Goal: Task Accomplishment & Management: Complete application form

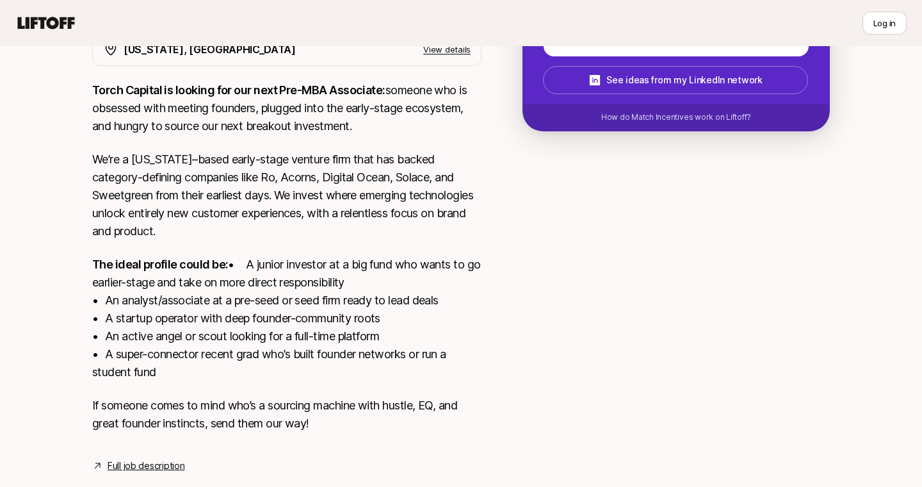
scroll to position [307, 0]
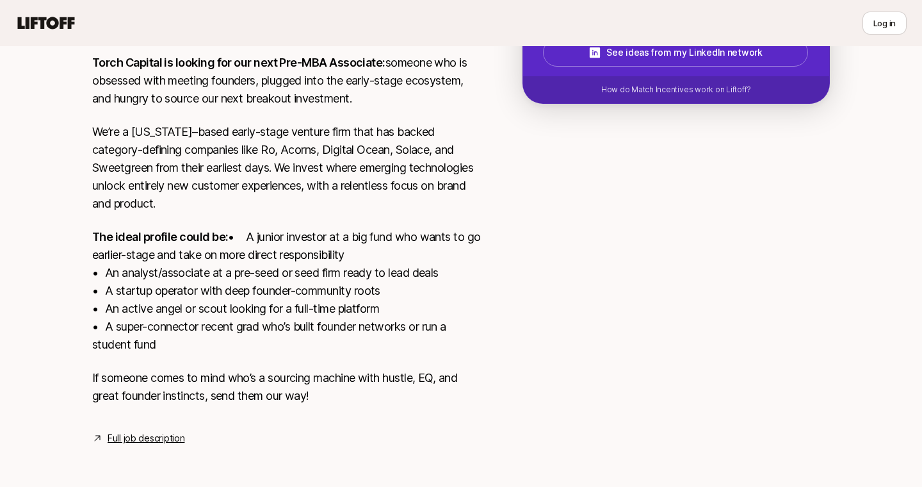
click at [148, 437] on link "Full job description" at bounding box center [146, 437] width 77 height 15
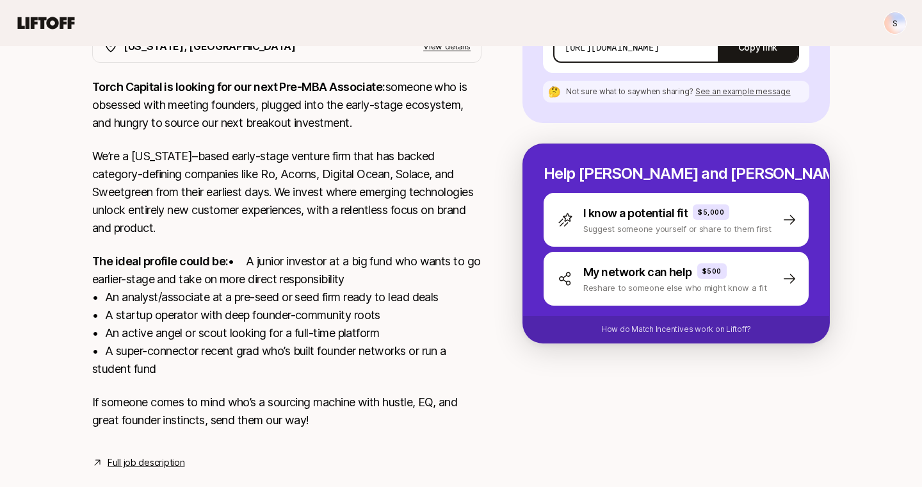
scroll to position [0, 0]
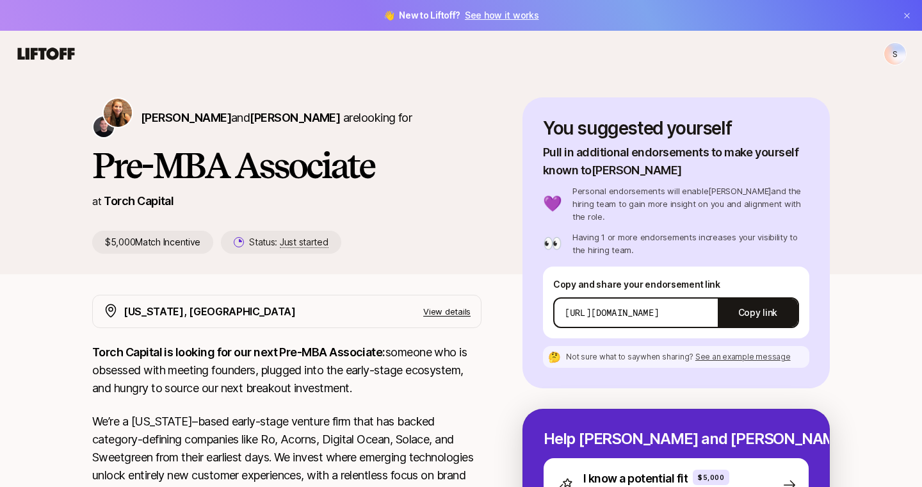
click at [49, 53] on icon at bounding box center [46, 53] width 57 height 12
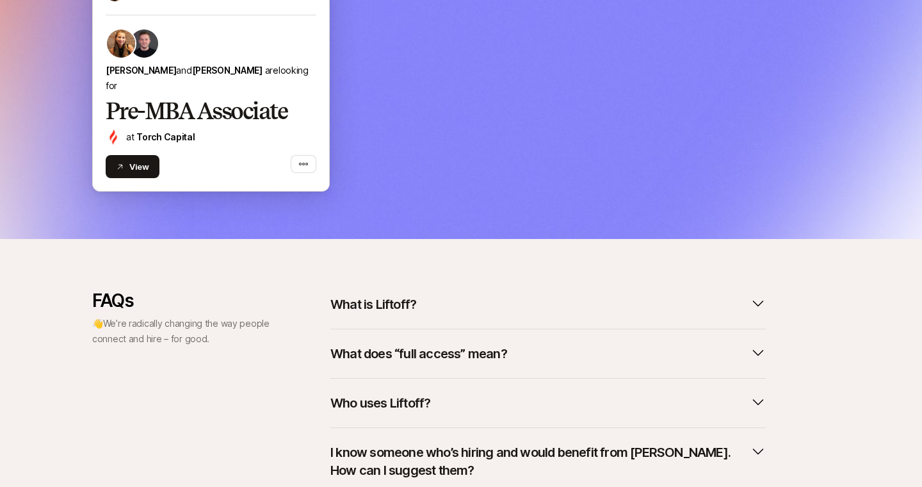
scroll to position [615, 0]
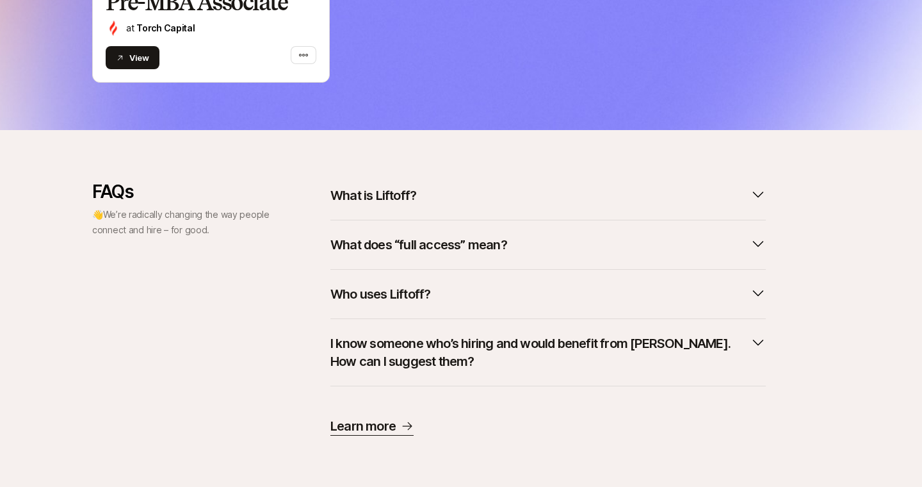
click at [343, 240] on p "What does “full access” mean?" at bounding box center [418, 245] width 177 height 18
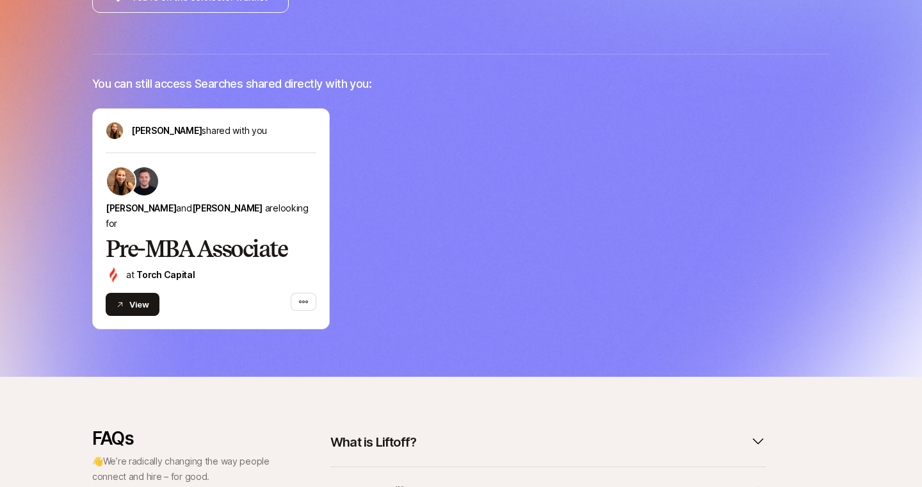
scroll to position [752, 0]
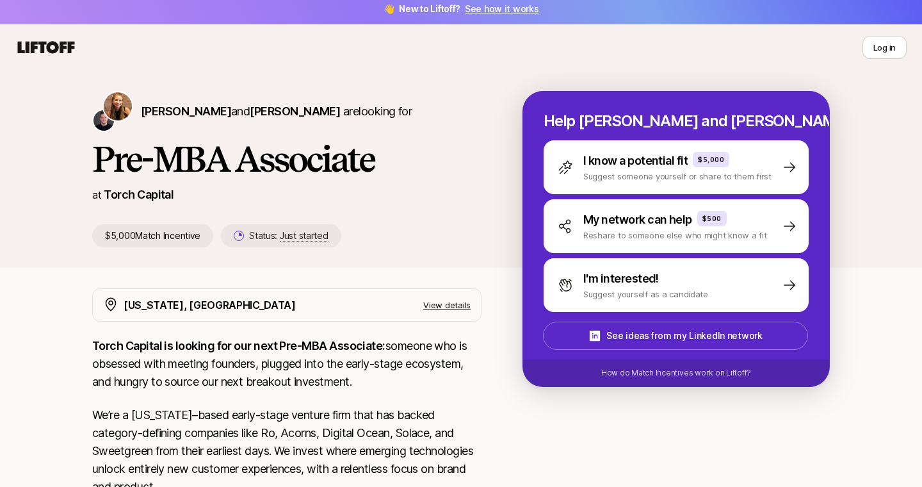
scroll to position [3, 0]
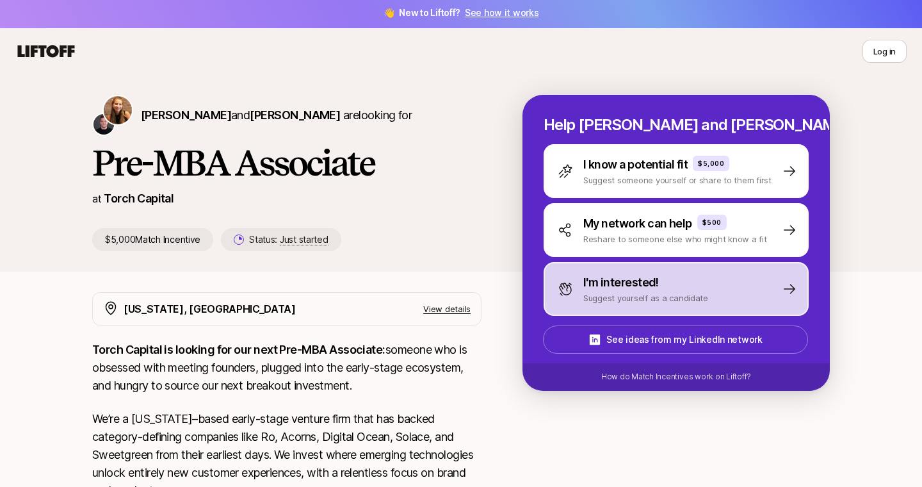
click at [691, 297] on p "Suggest yourself as a candidate" at bounding box center [645, 297] width 125 height 13
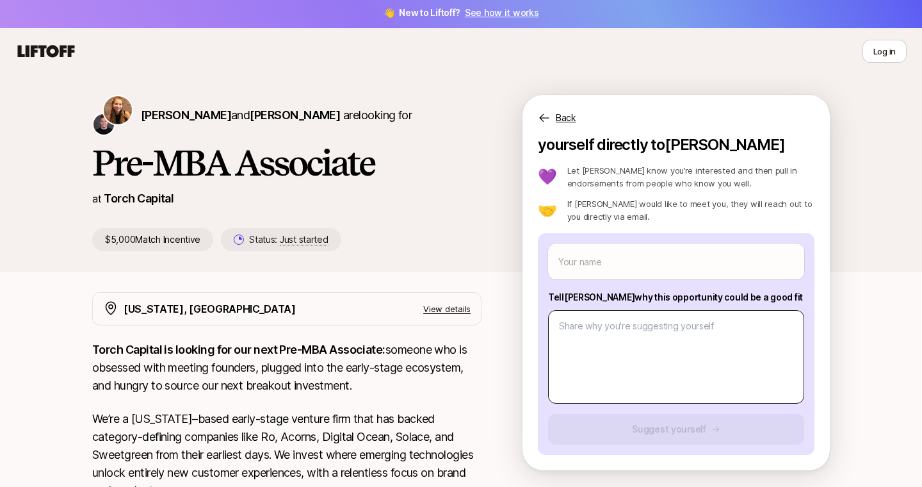
scroll to position [0, 0]
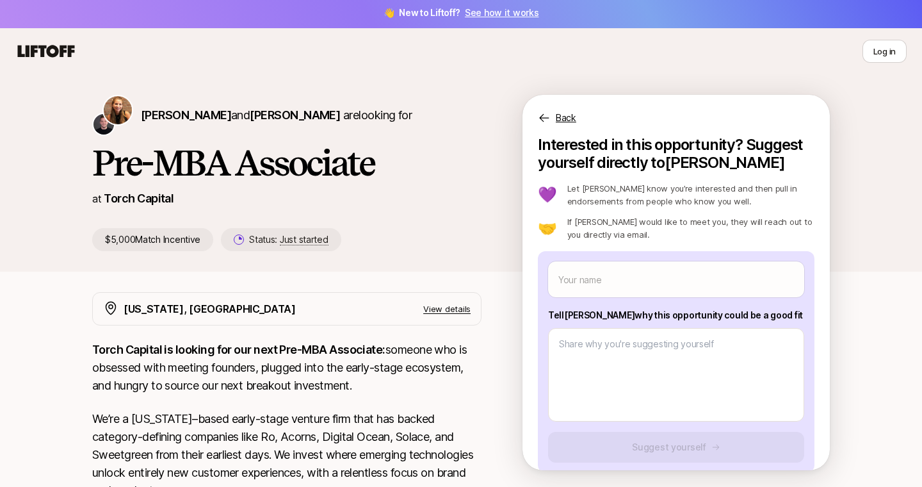
click at [541, 112] on icon at bounding box center [544, 117] width 13 height 13
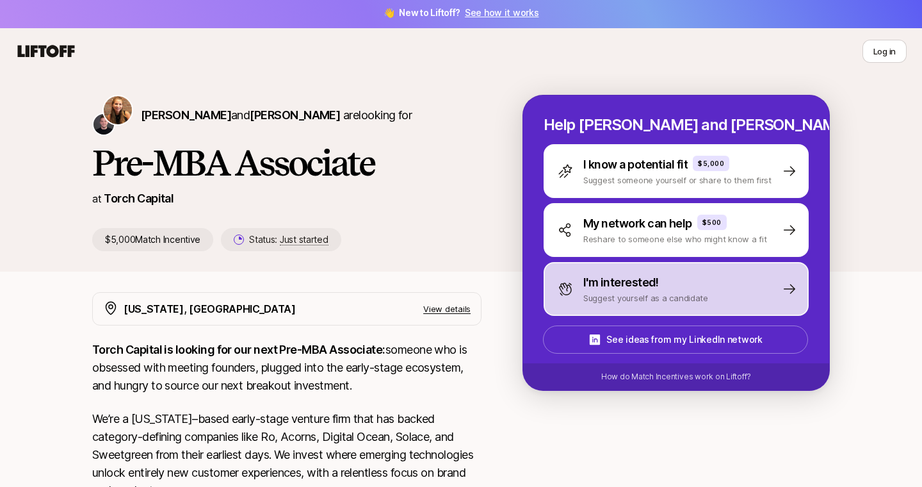
click at [660, 282] on div "I'm interested!" at bounding box center [645, 282] width 125 height 18
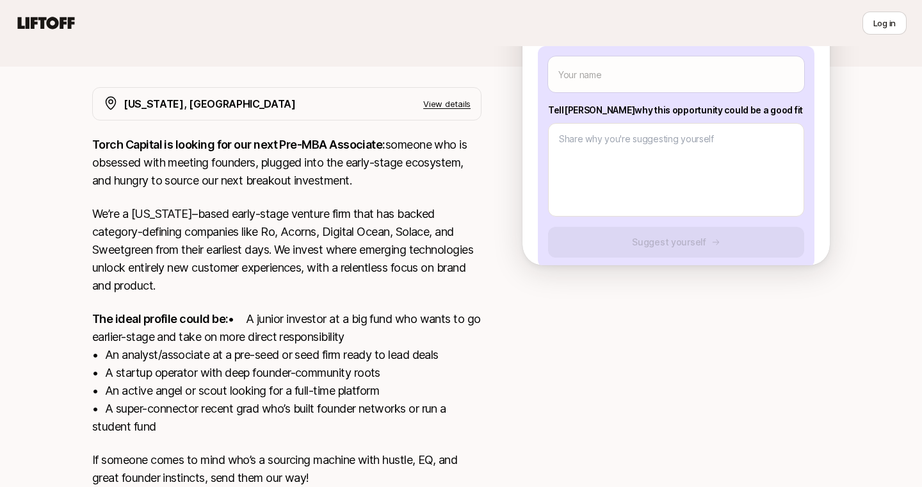
scroll to position [18, 0]
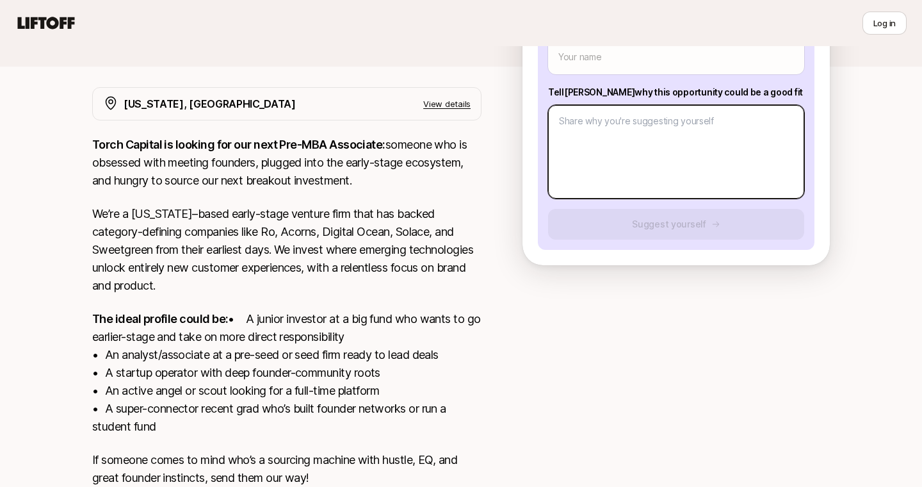
click at [609, 158] on textarea at bounding box center [676, 152] width 256 height 94
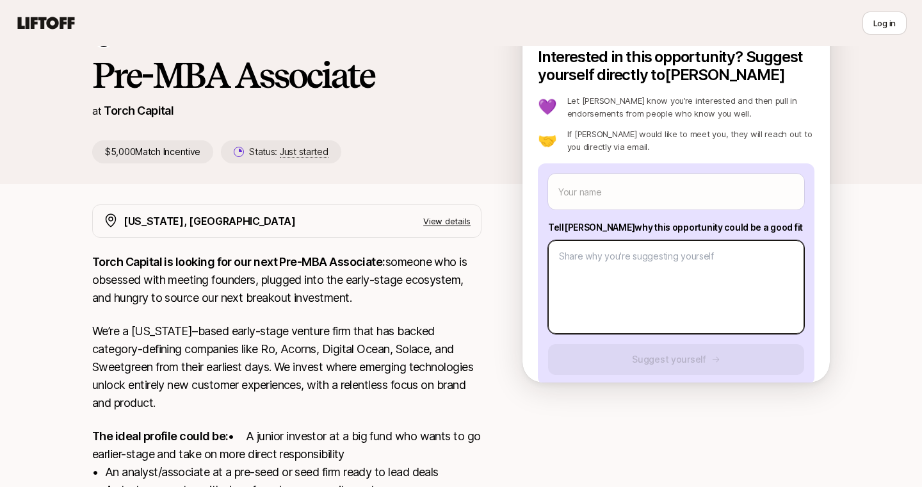
scroll to position [79, 0]
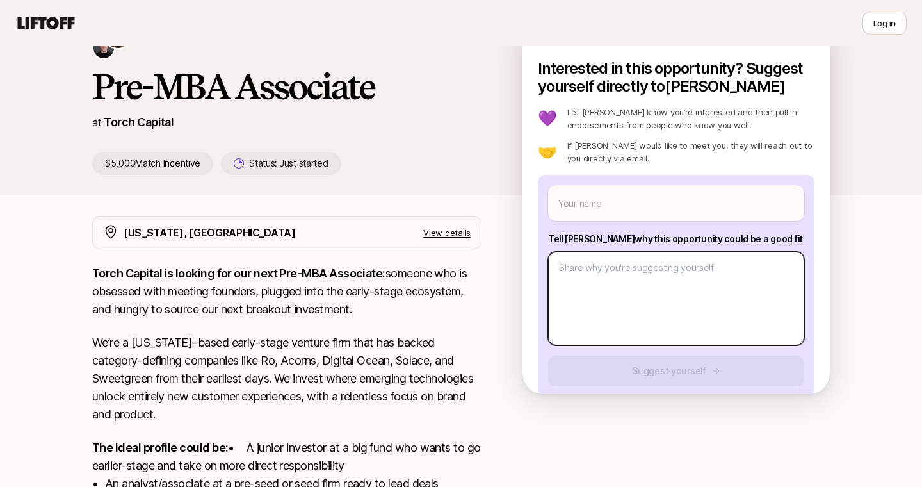
type textarea "x"
type textarea "H"
type textarea "x"
type textarea "Hi"
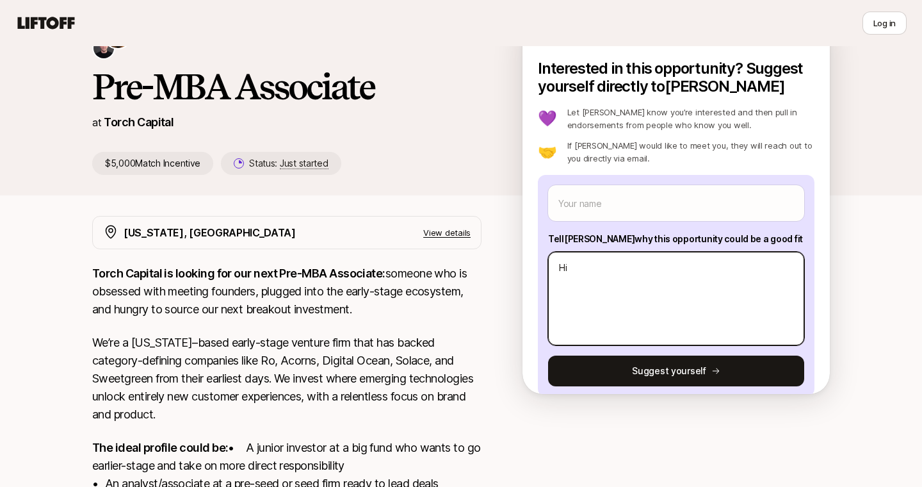
type textarea "x"
type textarea "Hi"
type textarea "x"
type textarea "Hi K"
type textarea "x"
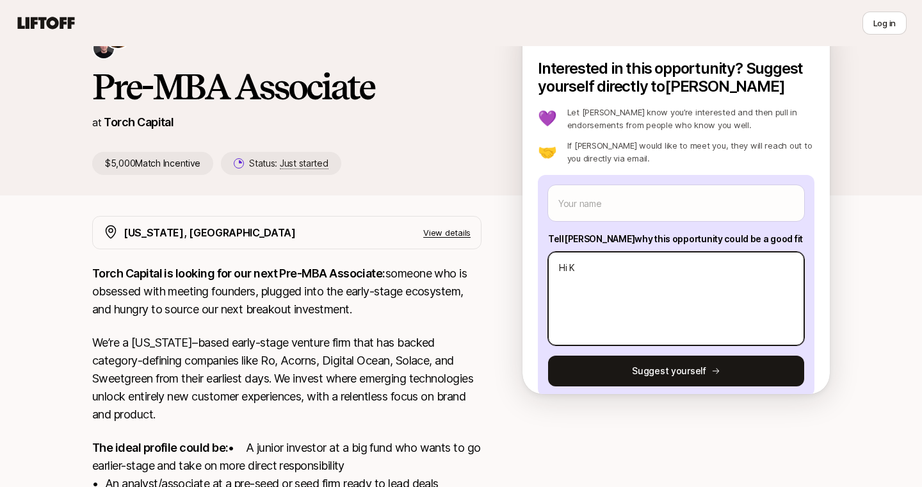
type textarea "Hi [PERSON_NAME]"
type textarea "x"
type textarea "Hi [PERSON_NAME]"
type textarea "x"
type textarea "Hi [PERSON_NAME]"
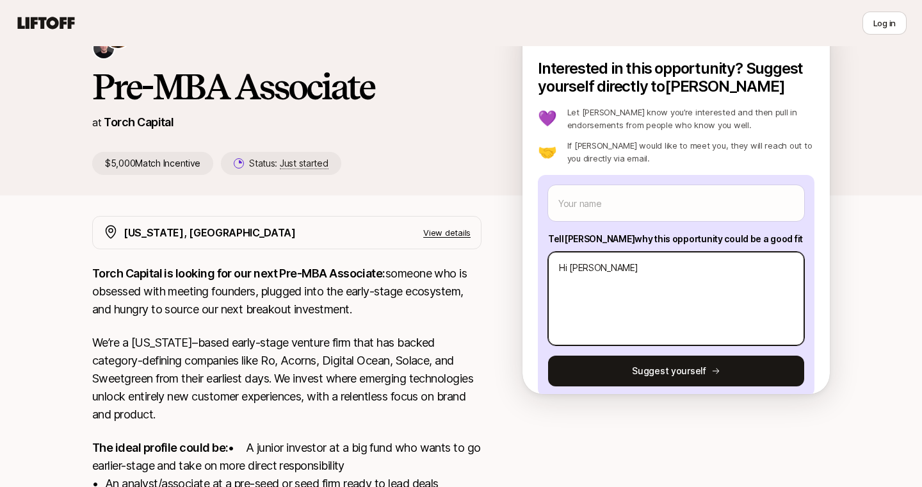
type textarea "x"
type textarea "Hi [PERSON_NAME]"
type textarea "x"
type textarea "Hi [PERSON_NAME]"
type textarea "x"
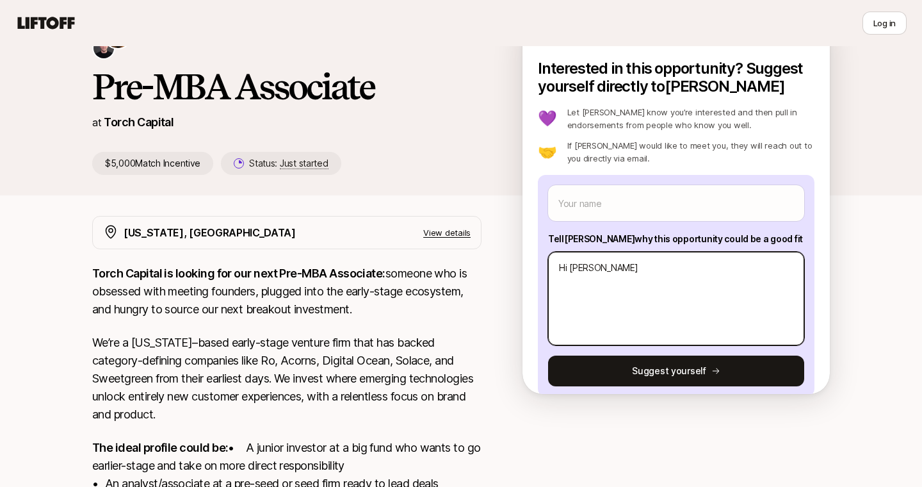
type textarea "Hi [PERSON_NAME]"
type textarea "x"
type textarea "Hi [PERSON_NAME]"
type textarea "x"
type textarea "Hi [PERSON_NAME],"
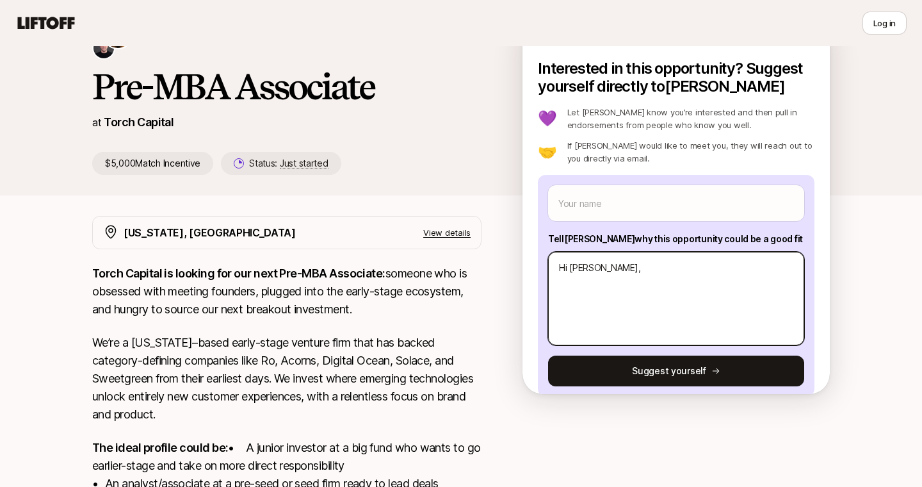
type textarea "x"
type textarea "Hi [PERSON_NAME],"
type textarea "x"
type textarea "Hi [PERSON_NAME], r"
type textarea "x"
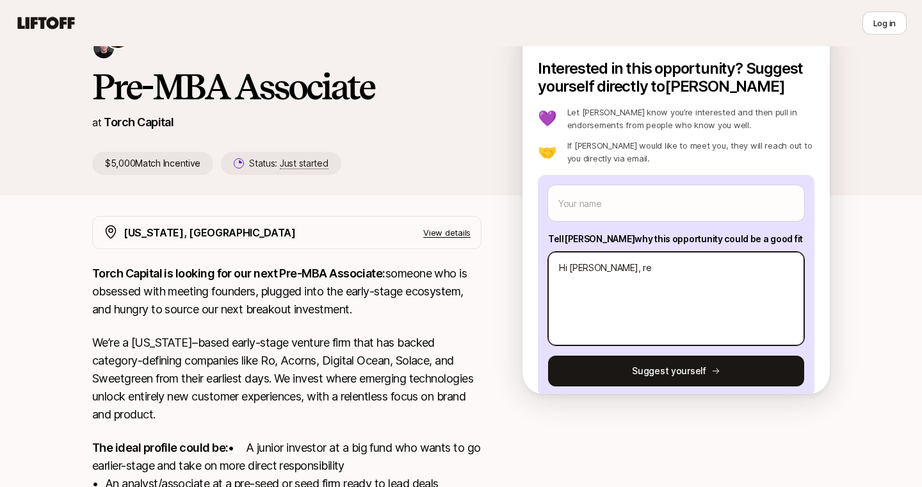
type textarea "Hi [PERSON_NAME], rec"
type textarea "x"
type textarea "Hi [PERSON_NAME], rece"
type textarea "x"
type textarea "Hi [PERSON_NAME], rec"
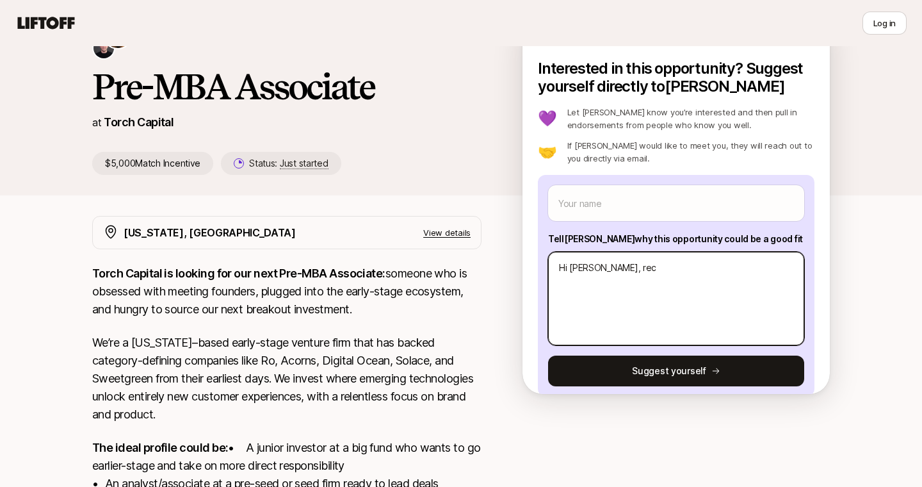
type textarea "x"
type textarea "Hi [PERSON_NAME], re"
type textarea "x"
type textarea "Hi [PERSON_NAME], r"
type textarea "x"
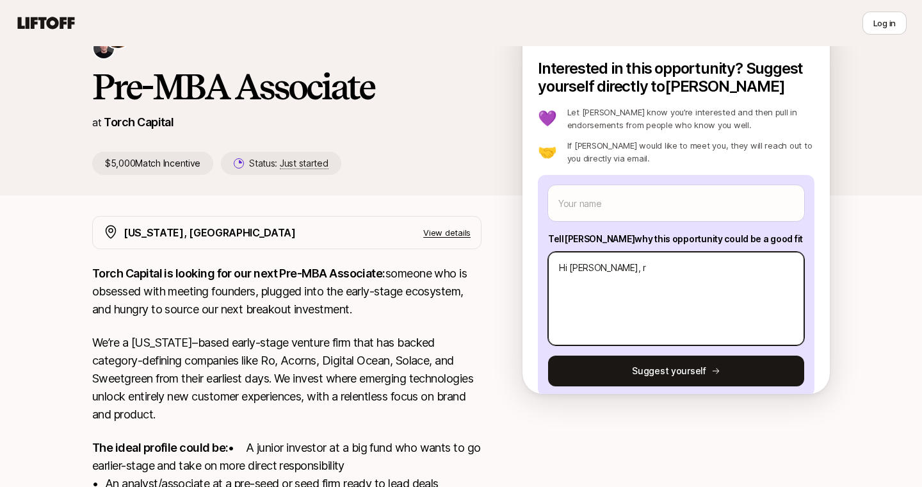
type textarea "Hi [PERSON_NAME],"
type textarea "x"
type textarea "Hi [PERSON_NAME], R"
type textarea "x"
type textarea "Hi [PERSON_NAME], Re"
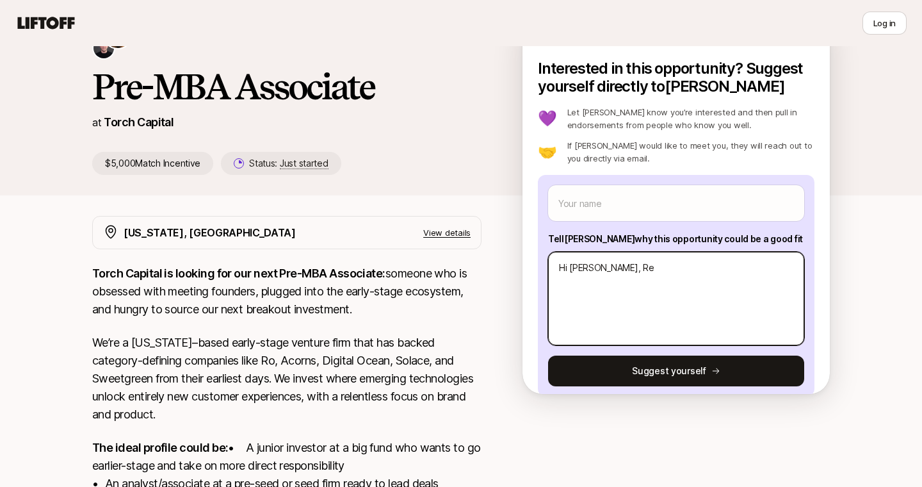
type textarea "x"
type textarea "Hi [PERSON_NAME], Rec"
type textarea "x"
type textarea "Hi [PERSON_NAME], Rece"
type textarea "x"
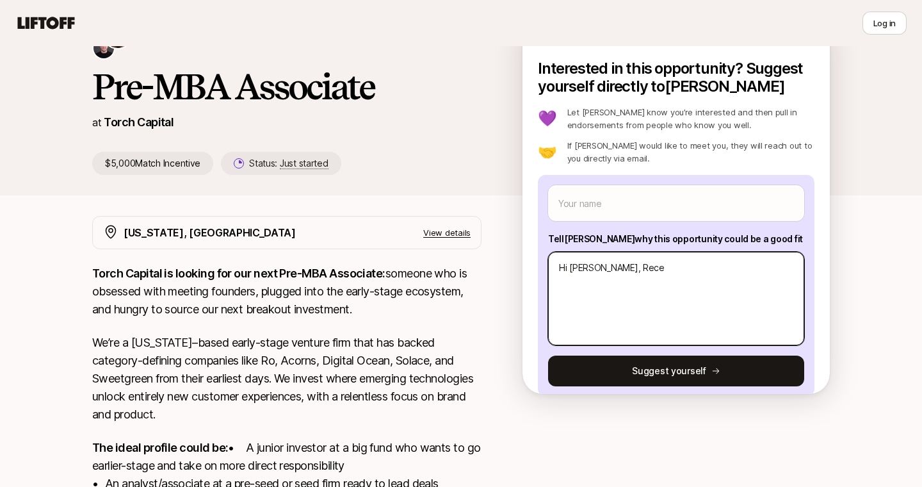
type textarea "Hi [PERSON_NAME], Recen"
type textarea "x"
type textarea "Hi [PERSON_NAME], Recent"
type textarea "x"
type textarea "Hi [PERSON_NAME], Recentl"
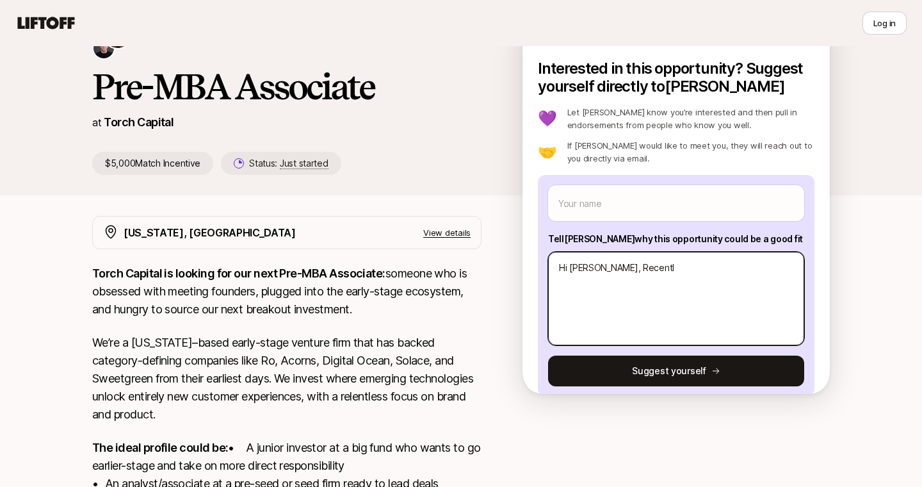
type textarea "x"
type textarea "Hi [PERSON_NAME], Recently"
type textarea "x"
type textarea "Hi [PERSON_NAME], Recently"
type textarea "x"
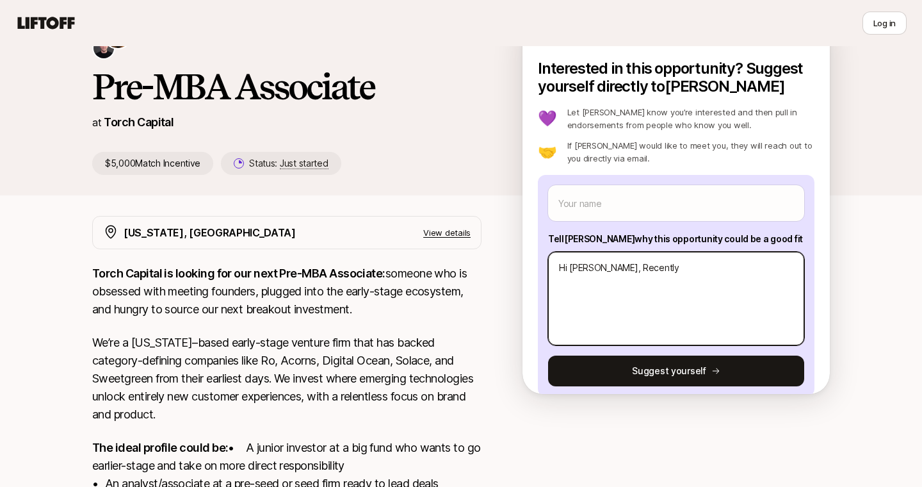
type textarea "Hi [PERSON_NAME], Recently g"
type textarea "x"
type textarea "Hi [PERSON_NAME], Recently gr"
type textarea "x"
type textarea "Hi [PERSON_NAME], Recently gra"
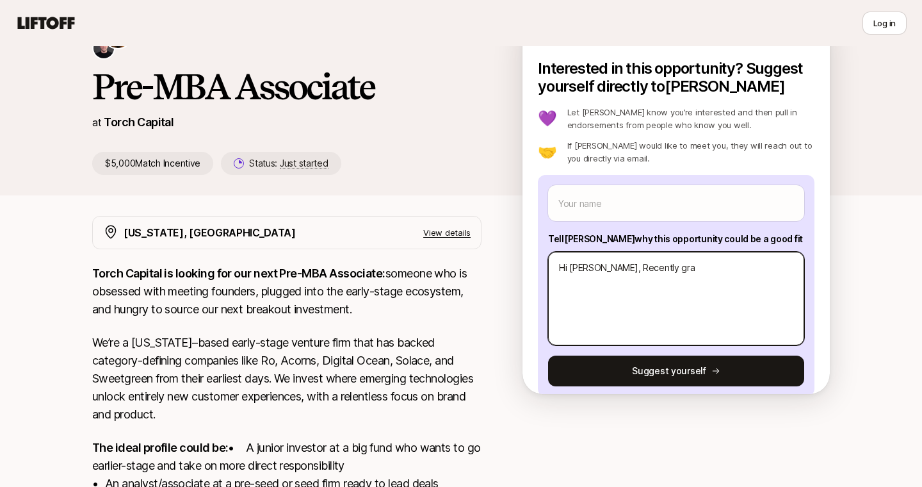
type textarea "x"
type textarea "Hi [PERSON_NAME], Recently grad"
type textarea "x"
type textarea "Hi [PERSON_NAME], Recently gradu"
type textarea "x"
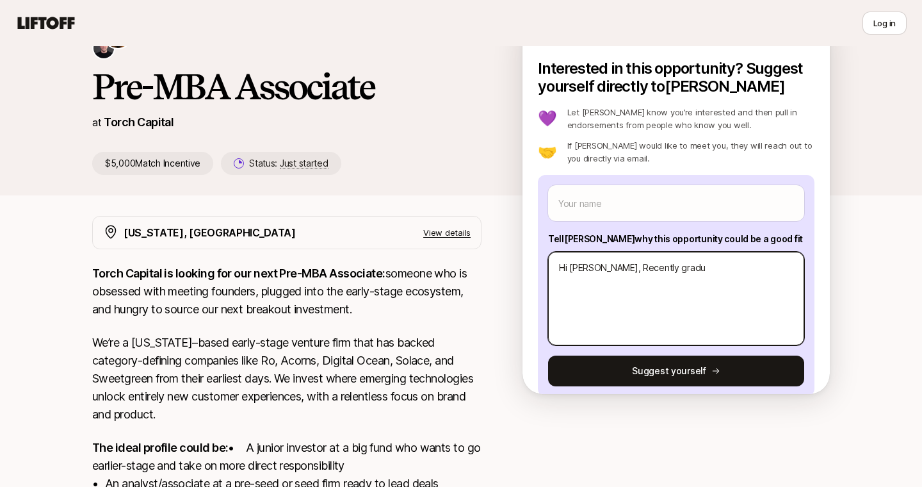
type textarea "Hi [PERSON_NAME], Recently gradua"
type textarea "x"
type textarea "Hi [PERSON_NAME], Recently graduat"
type textarea "x"
type textarea "Hi [PERSON_NAME], Recently graduate"
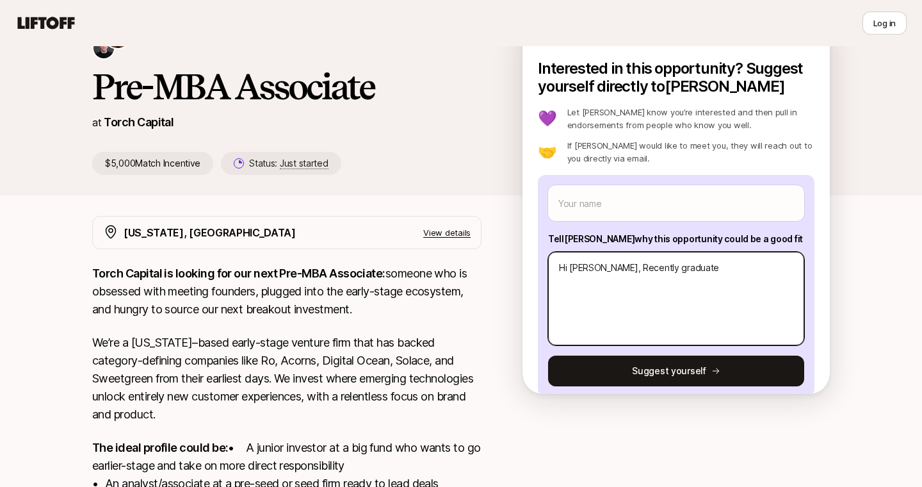
type textarea "x"
type textarea "Hi [PERSON_NAME], Recently graduated"
type textarea "x"
type textarea "Hi [PERSON_NAME], Recently graduated"
type textarea "x"
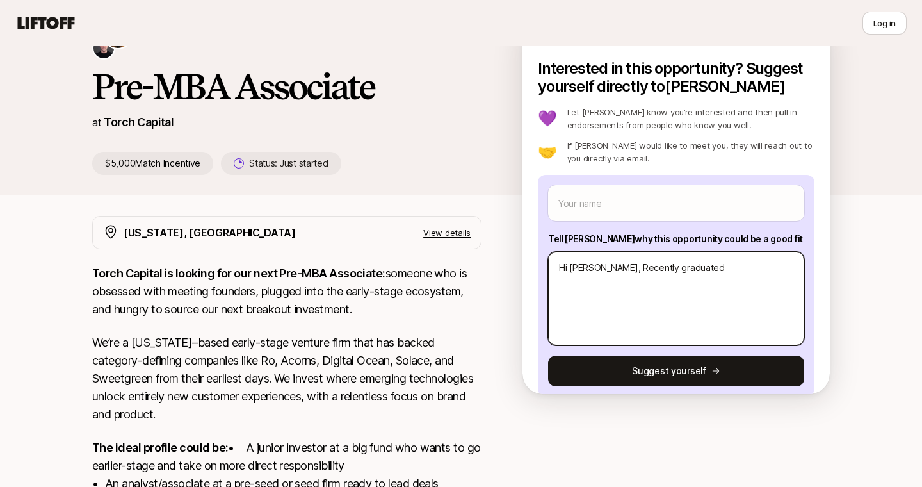
type textarea "Hi [PERSON_NAME], Recently graduated w"
type textarea "x"
type textarea "Hi [PERSON_NAME], Recently graduated wi"
type textarea "x"
type textarea "Hi [PERSON_NAME], Recently graduated wit"
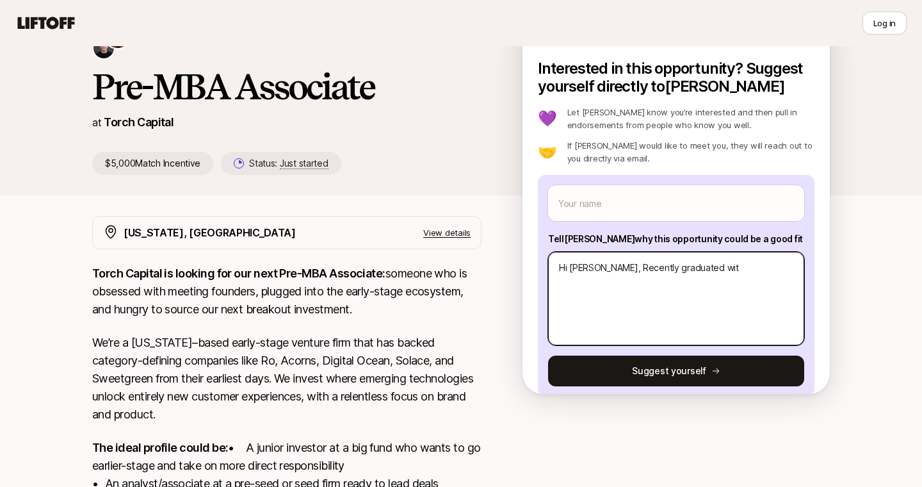
type textarea "x"
type textarea "Hi [PERSON_NAME], Recently graduated with"
type textarea "x"
type textarea "Hi [PERSON_NAME], Recently graduated with"
type textarea "x"
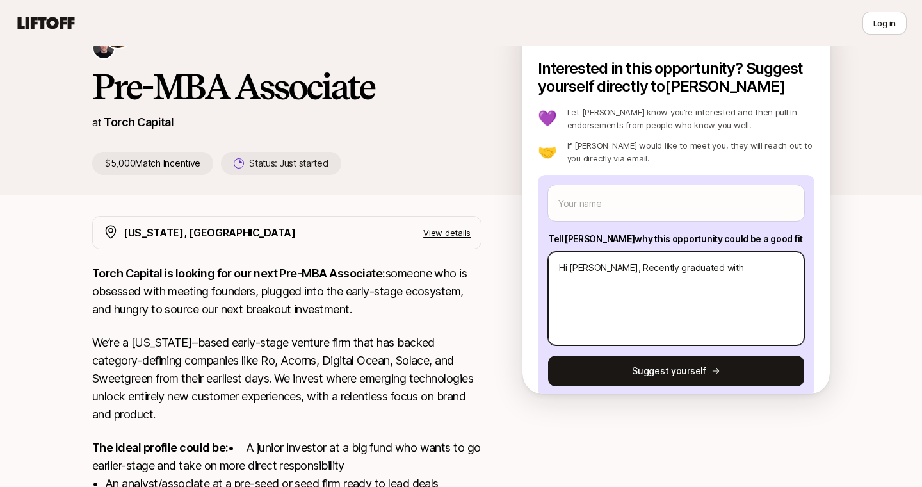
type textarea "Hi [PERSON_NAME], Recently graduated with M"
type textarea "x"
type textarea "Hi [PERSON_NAME], Recently graduated with My"
type textarea "x"
type textarea "Hi [PERSON_NAME], Recently graduated with My"
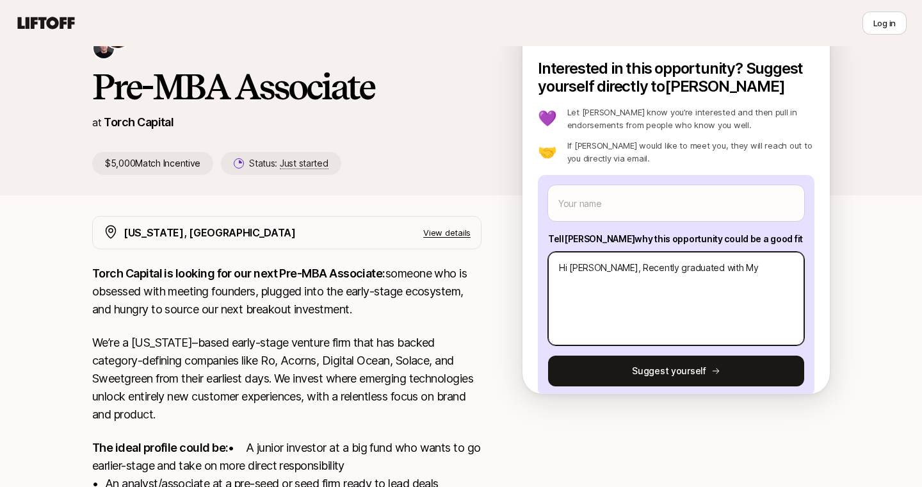
type textarea "x"
type textarea "Hi [PERSON_NAME], Recently graduated with My"
type textarea "x"
type textarea "Hi [PERSON_NAME], Recently graduated with M"
type textarea "x"
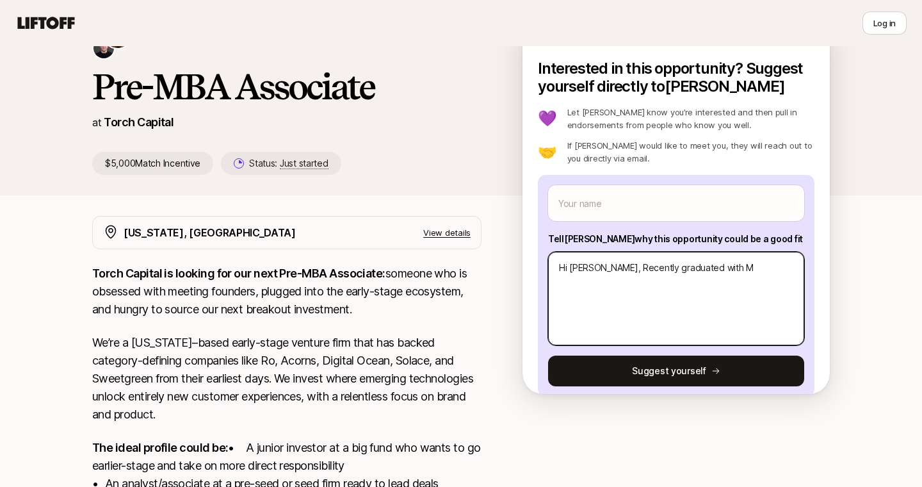
type textarea "Hi [PERSON_NAME], Recently graduated with"
type textarea "x"
type textarea "Hi [PERSON_NAME], Recently graduated with m"
type textarea "x"
type textarea "Hi [PERSON_NAME], Recently graduated with my"
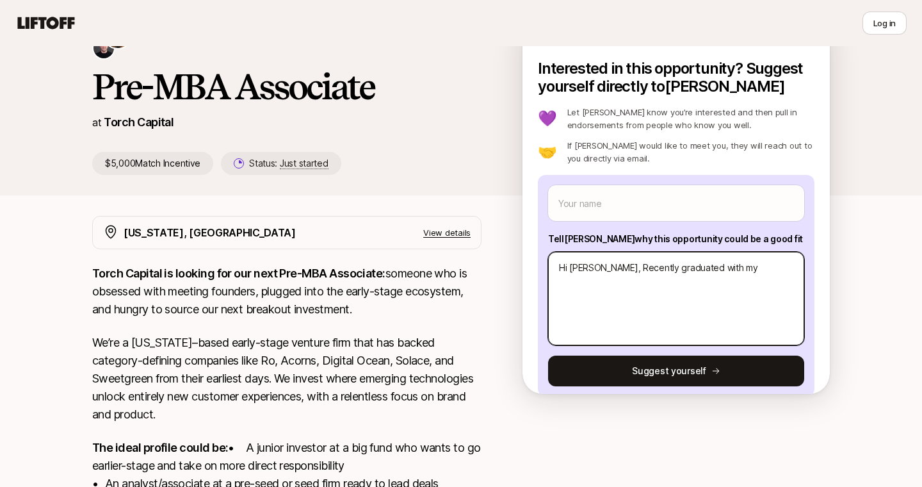
type textarea "x"
type textarea "Hi [PERSON_NAME], Recently graduated with my"
type textarea "x"
type textarea "Hi [PERSON_NAME], Recently graduated with my M"
type textarea "x"
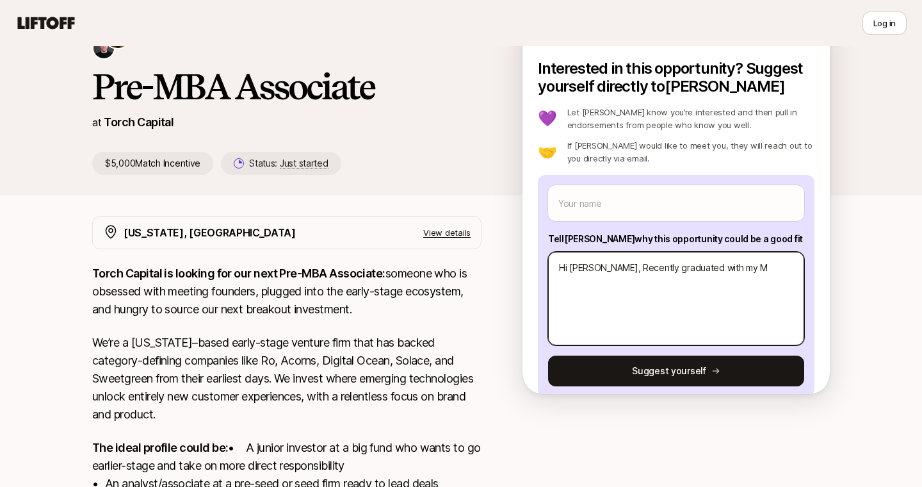
type textarea "Hi [PERSON_NAME], Recently graduated with my Ma"
type textarea "x"
type textarea "Hi [PERSON_NAME], Recently graduated with my Mas"
type textarea "x"
type textarea "Hi [PERSON_NAME], Recently graduated with my Mast"
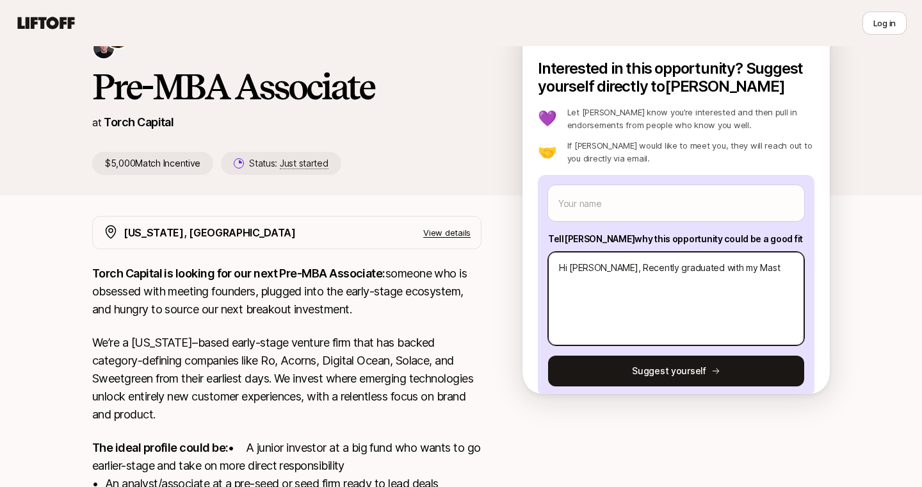
type textarea "x"
type textarea "Hi [PERSON_NAME], Recently graduated with my Maste"
type textarea "x"
type textarea "Hi [PERSON_NAME], Recently graduated with my Master"
type textarea "x"
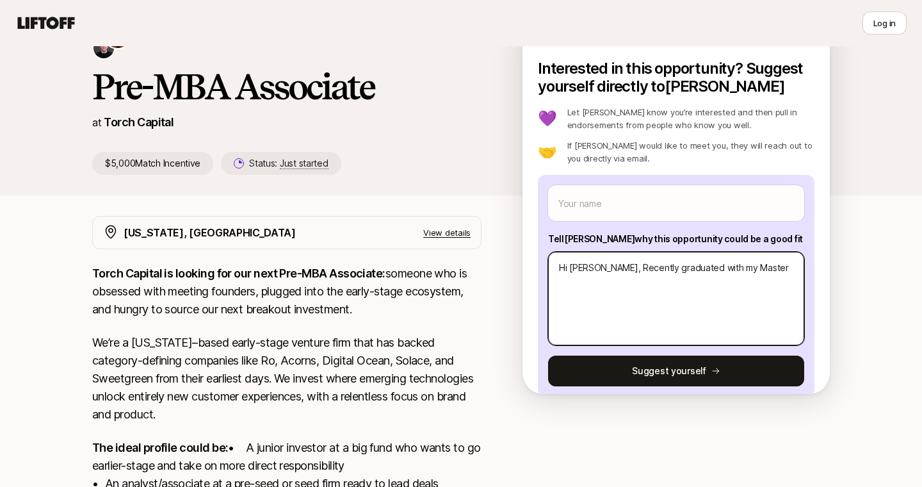
type textarea "Hi [PERSON_NAME], Recently graduated with my Master'"
type textarea "x"
type textarea "Hi [PERSON_NAME], Recently graduated with my Master's"
type textarea "x"
type textarea "Hi [PERSON_NAME], Recently graduated with my Master's"
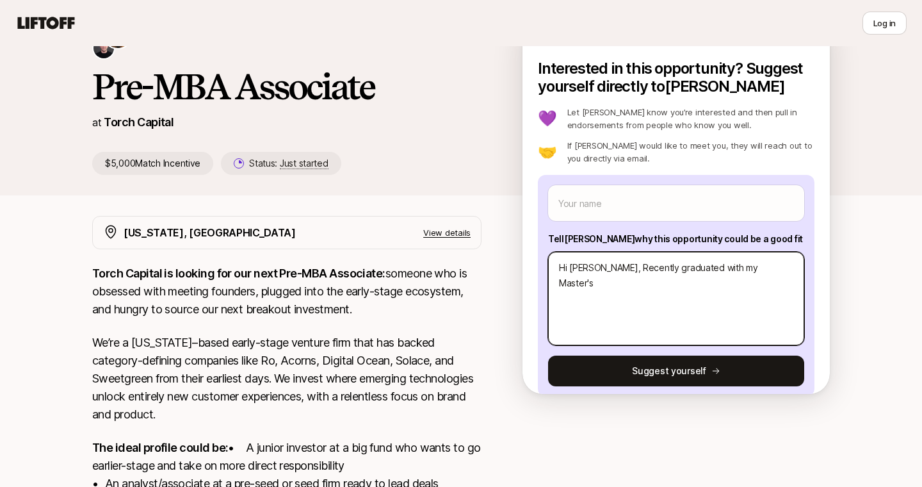
type textarea "x"
type textarea "Hi [PERSON_NAME], Recently graduated with my Master's i"
type textarea "x"
type textarea "Hi [PERSON_NAME], Recently graduated with my Master's in"
type textarea "x"
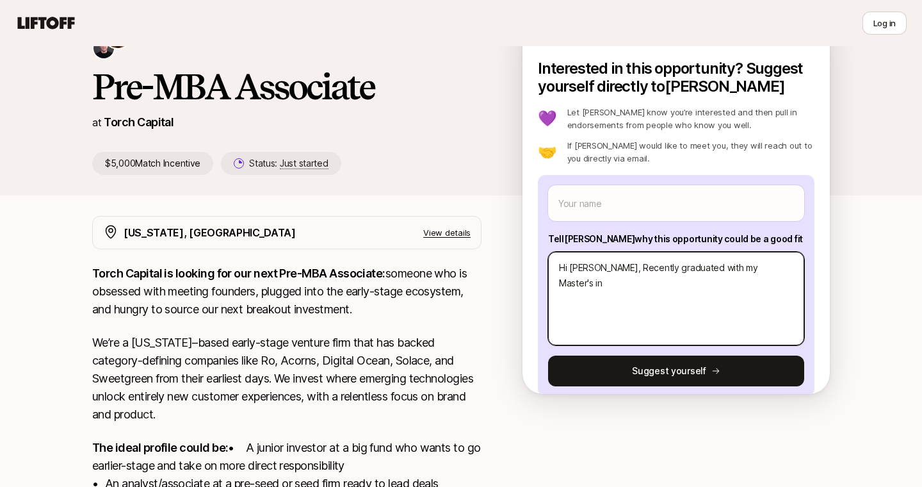
type textarea "Hi [PERSON_NAME], Recently graduated with my Master's in"
type textarea "x"
type textarea "Hi [PERSON_NAME], Recently graduated with my Master's in D"
type textarea "x"
type textarea "Hi [PERSON_NAME], Recently graduated with my Master's in Dat"
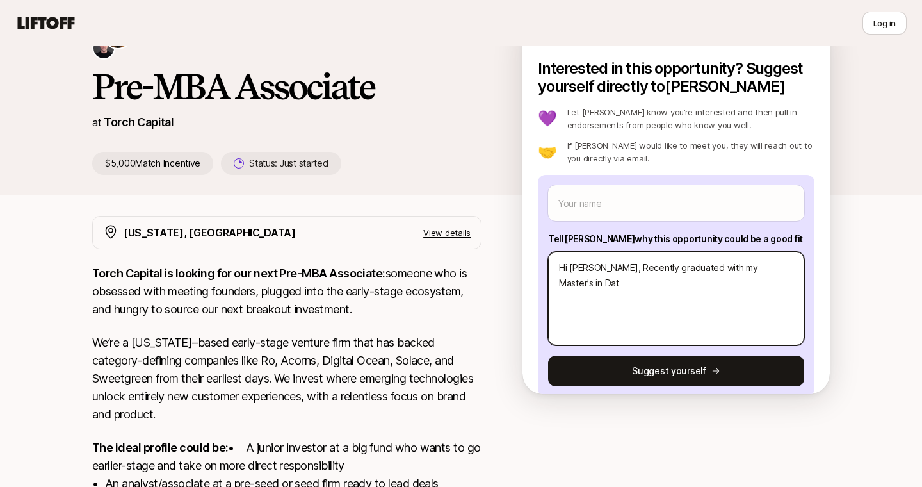
type textarea "x"
type textarea "Hi [PERSON_NAME], Recently graduated with my Master's in Data"
type textarea "x"
type textarea "Hi [PERSON_NAME], Recently graduated with my Master's in Data s"
type textarea "x"
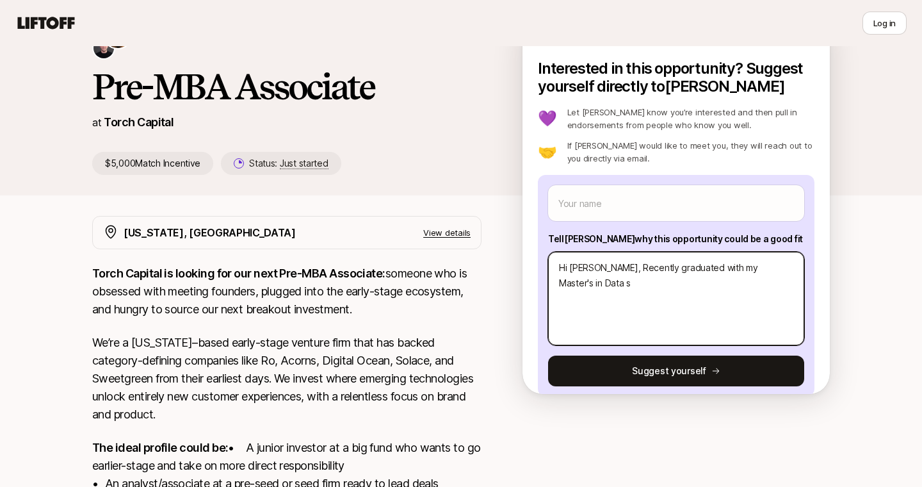
type textarea "Hi [PERSON_NAME], Recently graduated with my Master's in Data sc"
type textarea "x"
type textarea "Hi [PERSON_NAME], Recently graduated with my Master's in Data s"
type textarea "x"
type textarea "Hi [PERSON_NAME], Recently graduated with my Master's in Data"
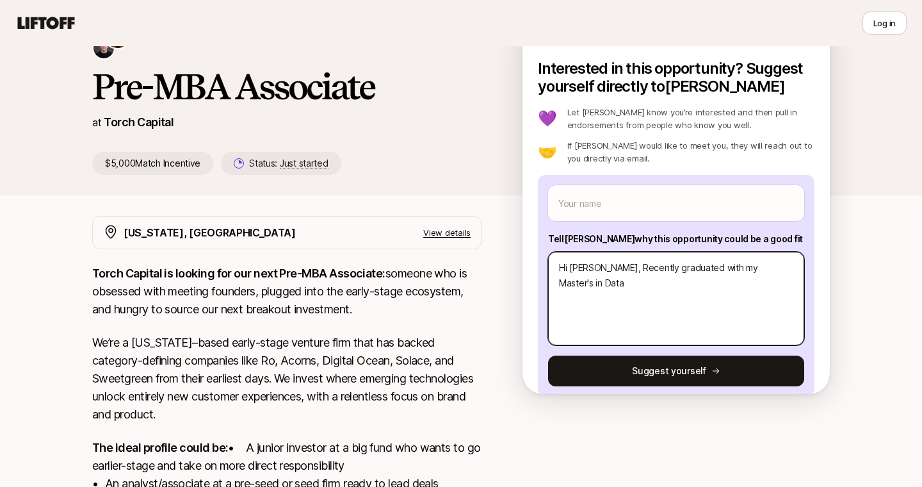
type textarea "x"
type textarea "Hi [PERSON_NAME], Recently graduated with my Master's in Data S"
type textarea "x"
type textarea "Hi [PERSON_NAME], Recently graduated with my Master's in Data Sc"
type textarea "x"
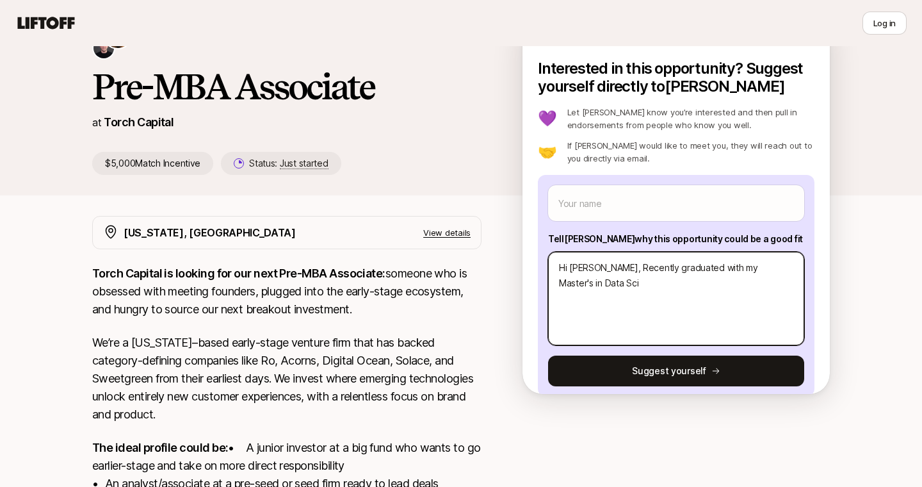
type textarea "Hi [PERSON_NAME], Recently graduated with my Master's in Data Scie"
type textarea "x"
type textarea "Hi [PERSON_NAME], Recently graduated with my Master's in Data Scienc"
type textarea "x"
type textarea "Hi [PERSON_NAME], Recently graduated with my Master's in Data Science"
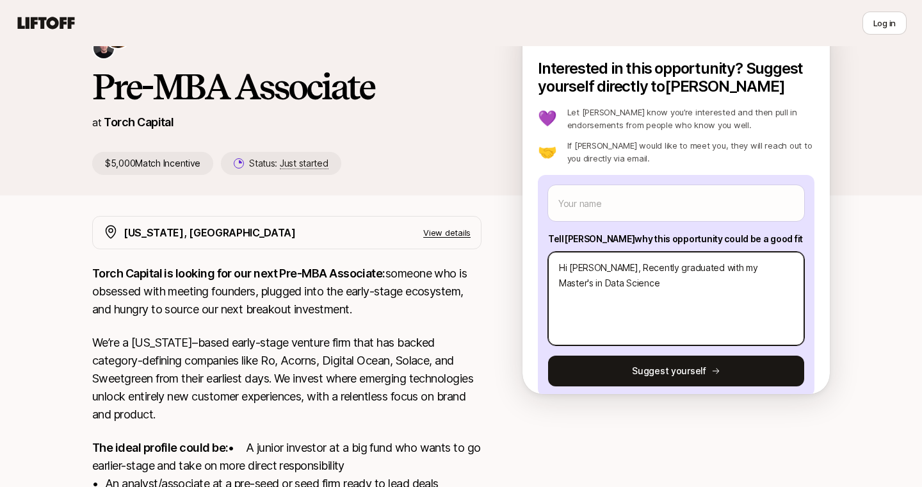
type textarea "x"
type textarea "Hi [PERSON_NAME], Recently graduated with my Master's in Data Science"
type textarea "x"
type textarea "Hi [PERSON_NAME], Recently graduated with my Master's in Data Science w"
type textarea "x"
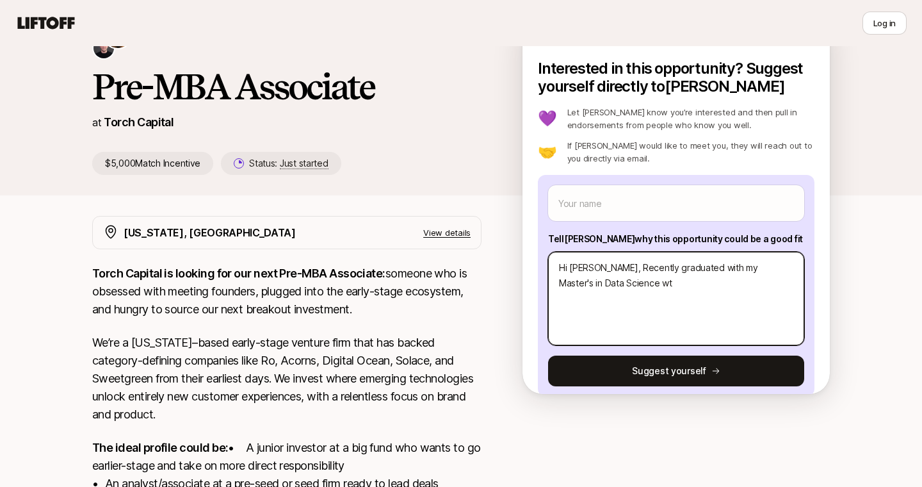
type textarea "Hi [PERSON_NAME], Recently graduated with my Master's in Data Science wth"
type textarea "x"
type textarea "Hi [PERSON_NAME], Recently graduated with my Master's in Data Science wth"
type textarea "x"
type textarea "Hi [PERSON_NAME], Recently graduated with my Master's in Data Science wth"
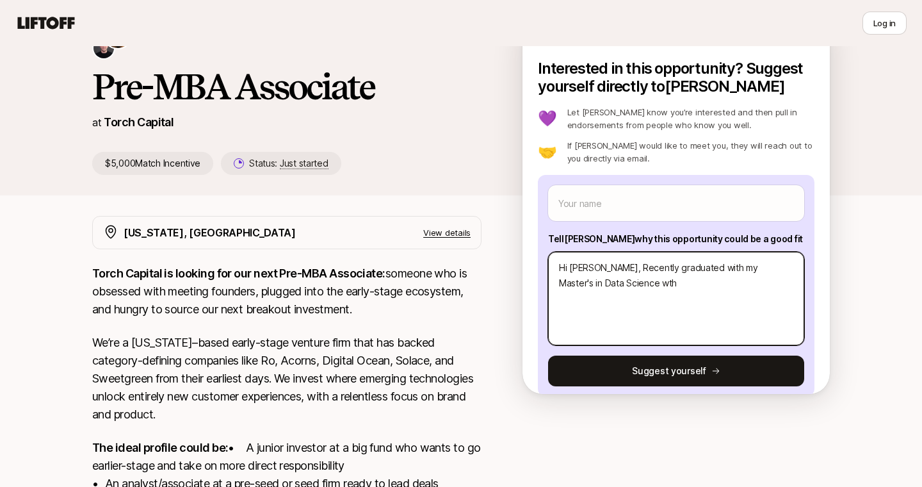
type textarea "x"
type textarea "Hi [PERSON_NAME], Recently graduated with my Master's in Data Science wt"
type textarea "x"
type textarea "Hi [PERSON_NAME], Recently graduated with my Master's in Data Science w"
type textarea "x"
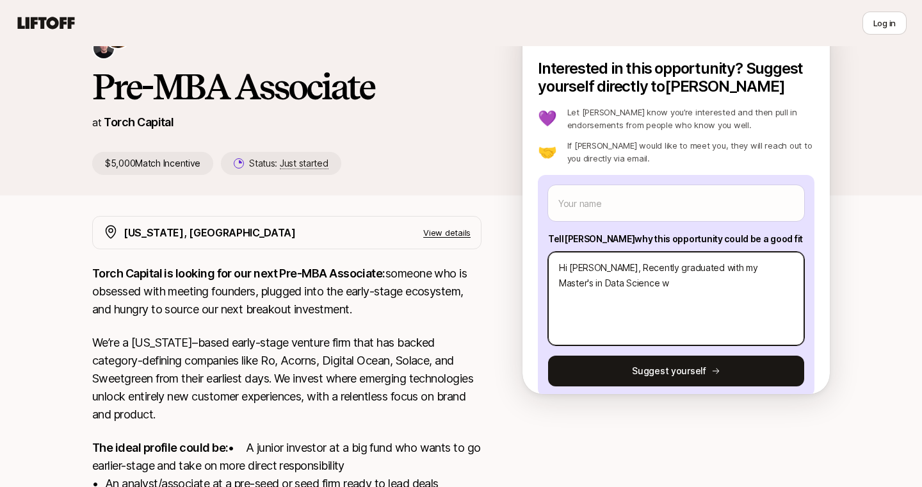
type textarea "Hi [PERSON_NAME], Recently graduated with my Master's in Data Science wi"
type textarea "x"
type textarea "Hi [PERSON_NAME], Recently graduated with my Master's in Data Science wit"
type textarea "x"
type textarea "Hi [PERSON_NAME], Recently graduated with my Master's in Data Science with"
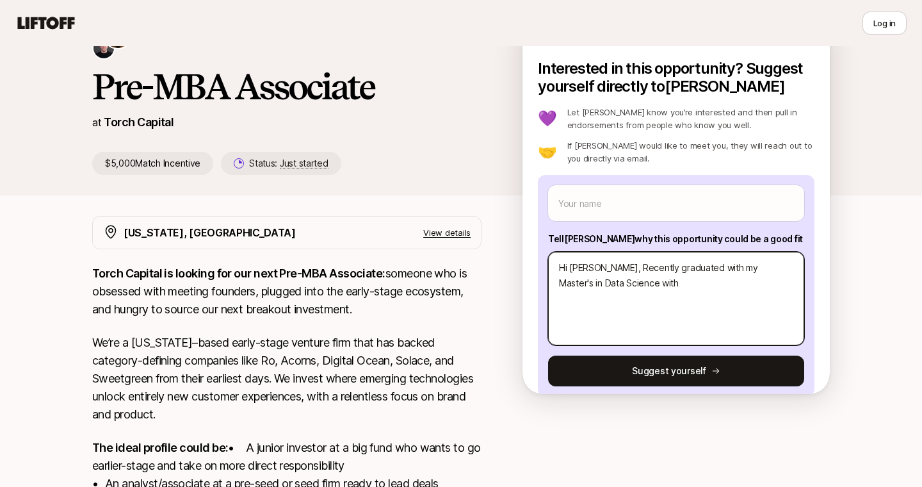
type textarea "x"
type textarea "Hi [PERSON_NAME], Recently graduated with my Master's in Data Science with"
type textarea "x"
type textarea "Hi [PERSON_NAME], Recently graduated with my Master's in Data Science with a"
type textarea "x"
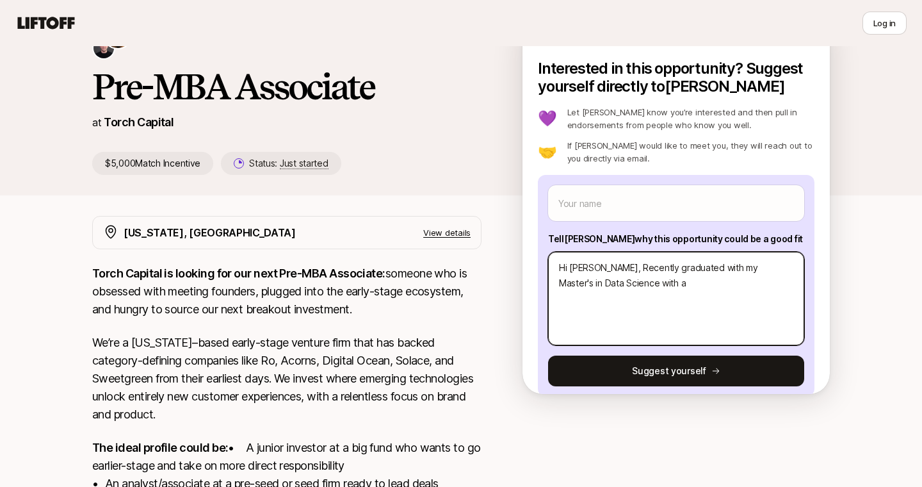
type textarea "Hi [PERSON_NAME], Recently graduated with my Master's in Data Science with a"
type textarea "x"
type textarea "Hi [PERSON_NAME], Recently graduated with my Master's in Data Science with a s"
type textarea "x"
type textarea "Hi [PERSON_NAME], Recently graduated with my Master's in Data Science with a st"
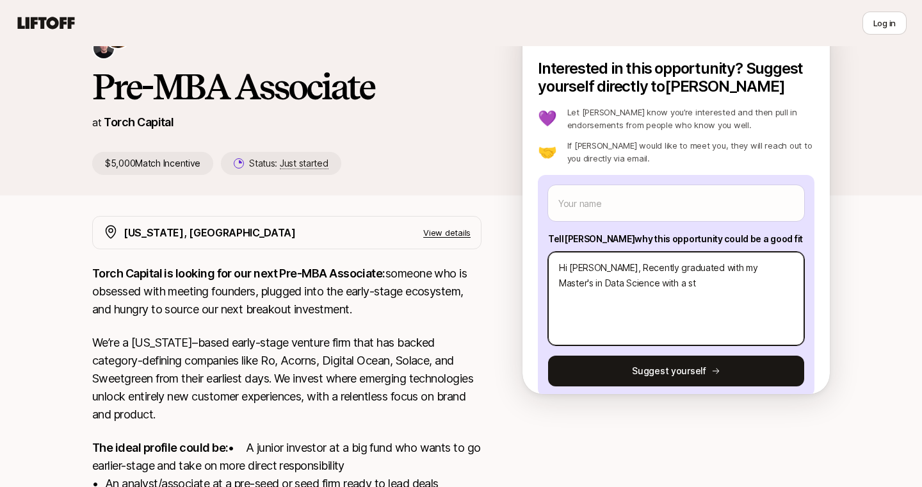
type textarea "x"
type textarea "Hi [PERSON_NAME], Recently graduated with my Master's in Data Science with a s"
type textarea "x"
type textarea "Hi [PERSON_NAME], Recently graduated with my Master's in Data Science with a"
type textarea "x"
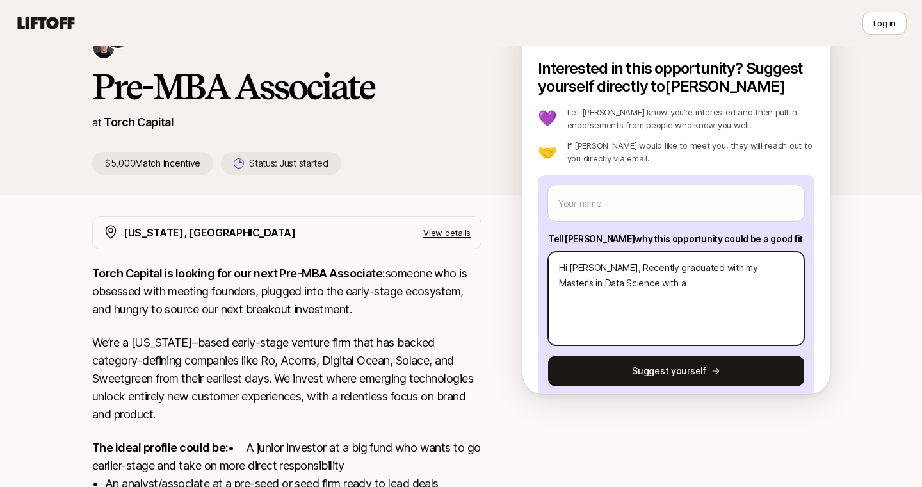
type textarea "Hi [PERSON_NAME], Recently graduated with my Master's in Data Science with a f"
type textarea "x"
type textarea "Hi [PERSON_NAME], Recently graduated with my Master's in Data Science with a fo"
type textarea "x"
type textarea "Hi [PERSON_NAME], Recently graduated with my Master's in Data Science with a fou"
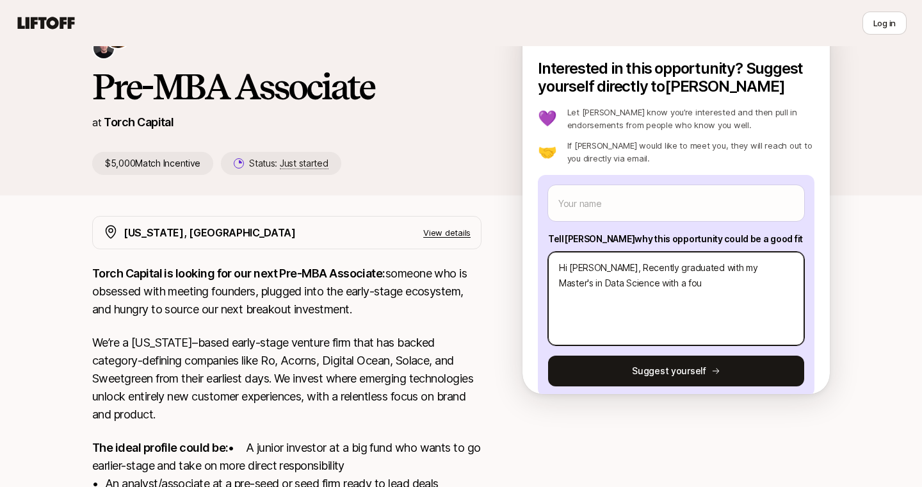
type textarea "x"
type textarea "Hi [PERSON_NAME], Recently graduated with my Master's in Data Science with a fo…"
type textarea "x"
type textarea "Hi [PERSON_NAME], Recently graduated with my Master's in Data Science with a fo…"
type textarea "x"
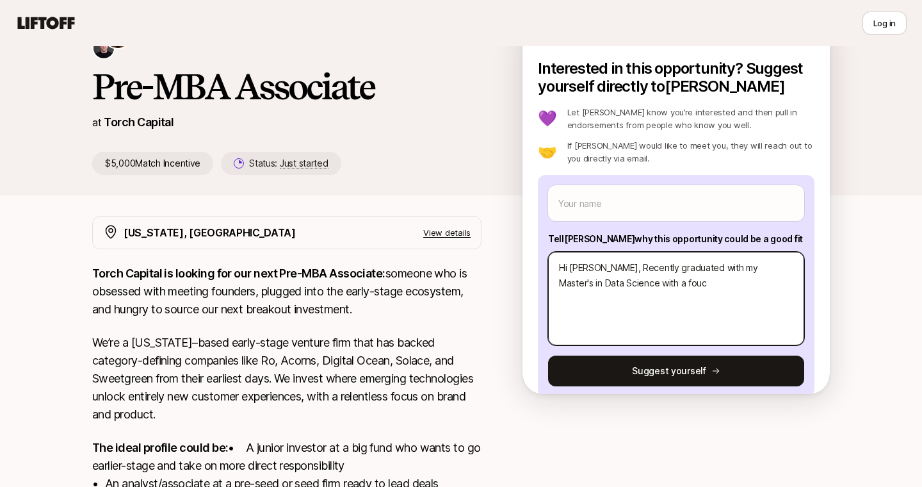
type textarea "Hi [PERSON_NAME], Recently graduated with my Master's in Data Science with a fo…"
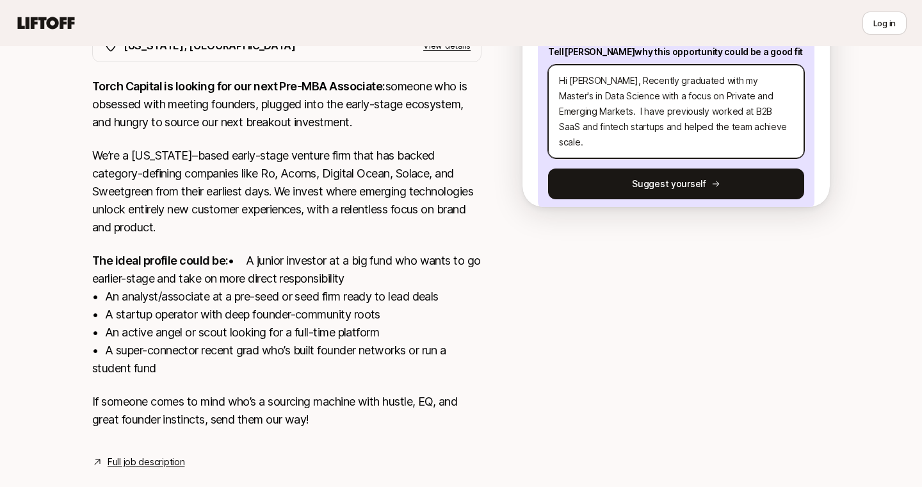
scroll to position [268, 0]
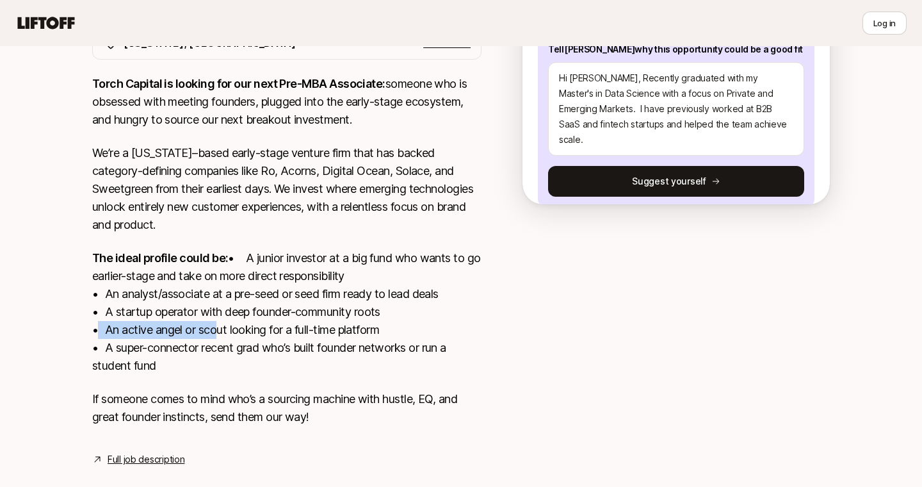
drag, startPoint x: 88, startPoint y: 345, endPoint x: 215, endPoint y: 352, distance: 126.4
click at [215, 352] on div "[US_STATE], [GEOGRAPHIC_DATA] View details Torch Capital is looking for our nex…" at bounding box center [461, 246] width 769 height 441
click at [248, 371] on p "The ideal profile could be: • A junior investor at a big fund who wants to go e…" at bounding box center [286, 312] width 389 height 126
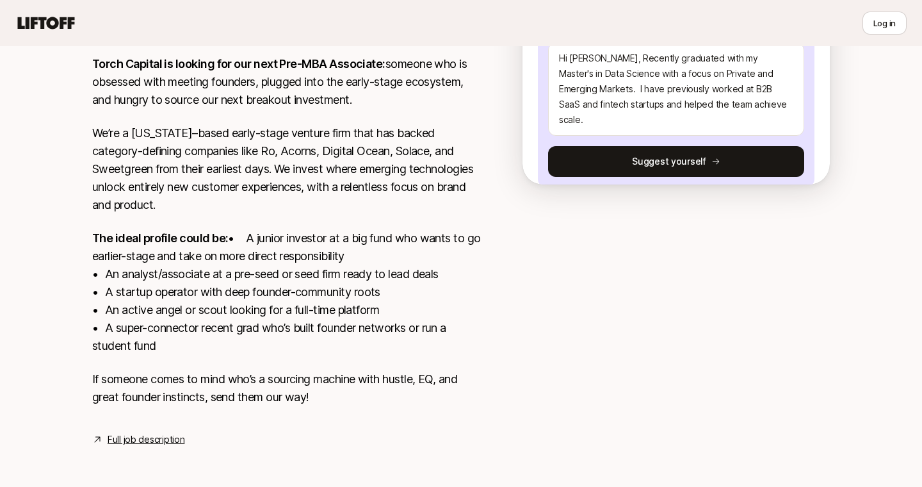
scroll to position [289, 0]
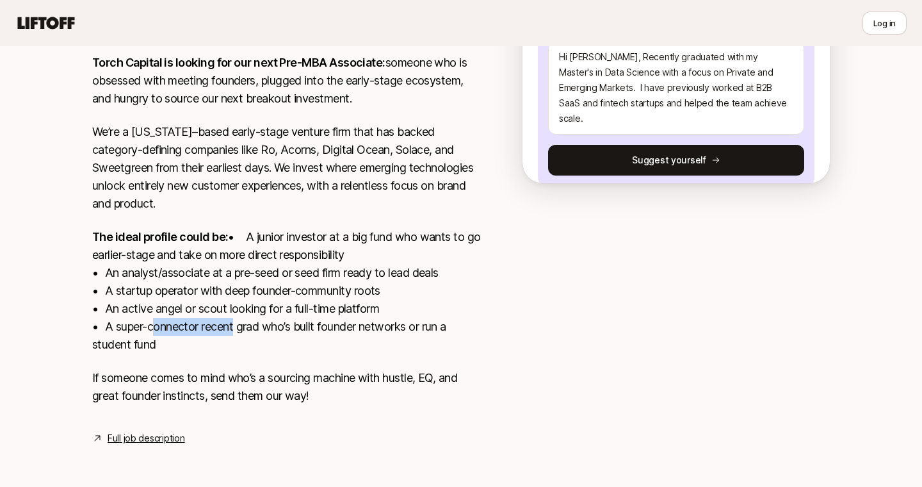
drag, startPoint x: 147, startPoint y: 341, endPoint x: 232, endPoint y: 349, distance: 84.9
click at [232, 349] on p "The ideal profile could be: • A junior investor at a big fund who wants to go e…" at bounding box center [286, 291] width 389 height 126
click at [241, 350] on p "The ideal profile could be: • A junior investor at a big fund who wants to go e…" at bounding box center [286, 291] width 389 height 126
drag, startPoint x: 261, startPoint y: 379, endPoint x: 378, endPoint y: 385, distance: 118.0
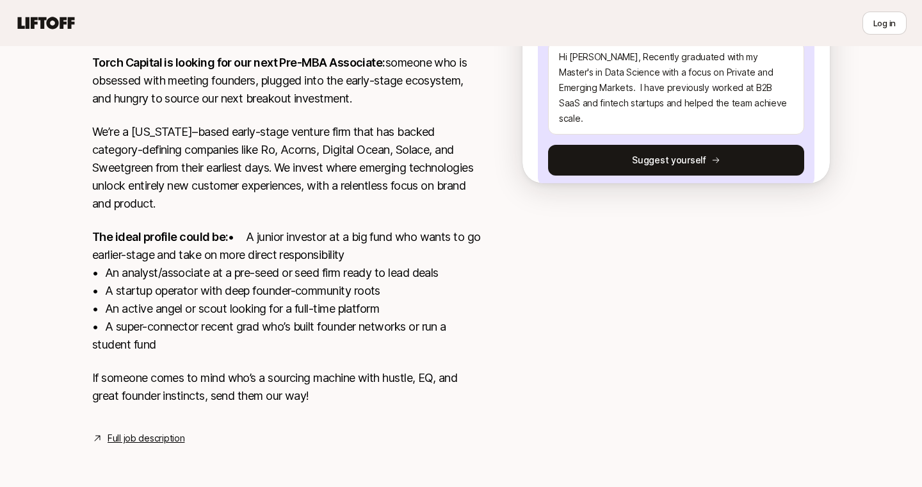
click at [378, 385] on p "If someone comes to mind who’s a sourcing machine with hustle, EQ, and great fo…" at bounding box center [286, 387] width 389 height 36
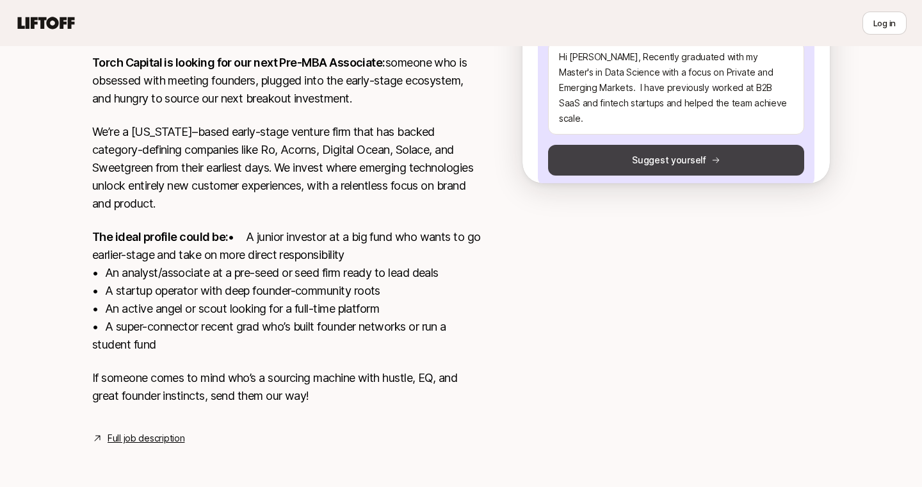
scroll to position [261, 0]
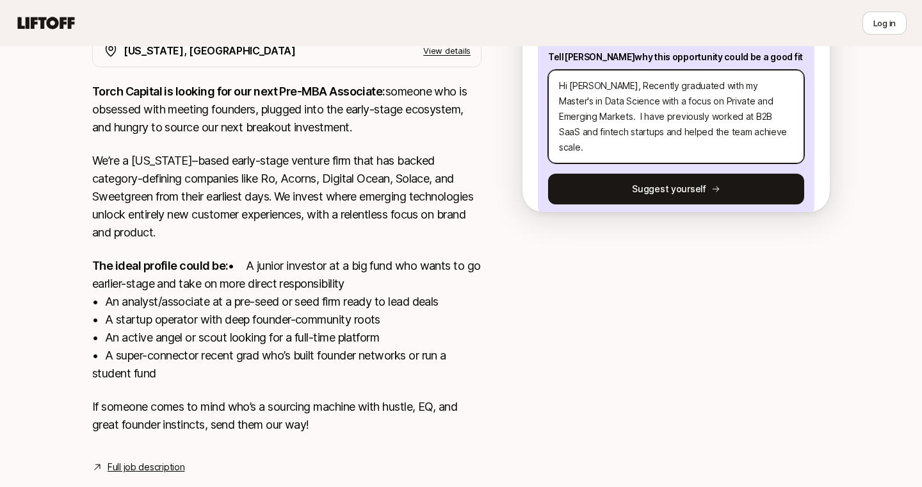
click at [715, 142] on textarea "Hi [PERSON_NAME], Recently graduated with my Master's in Data Science with a fo…" at bounding box center [676, 117] width 256 height 94
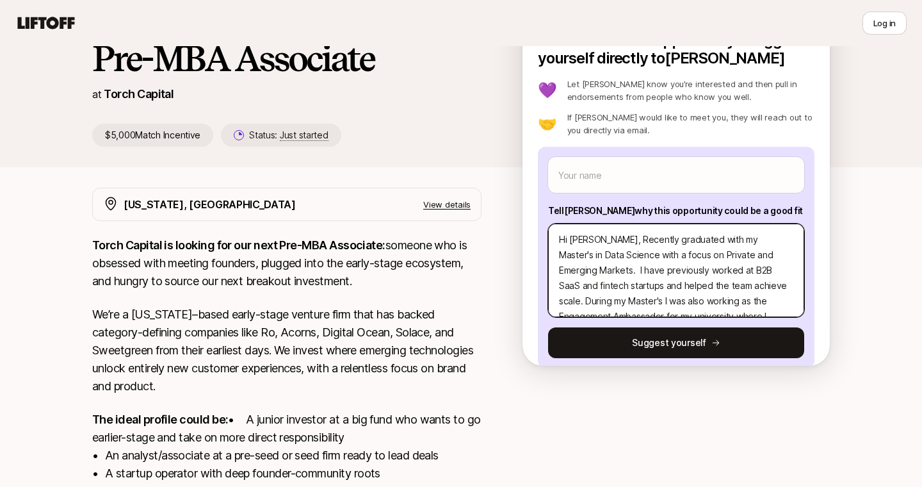
scroll to position [92, 0]
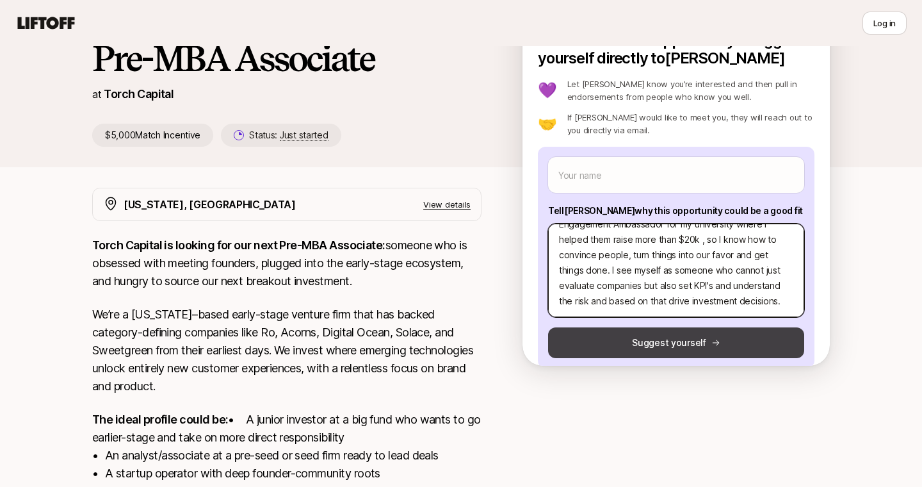
drag, startPoint x: 559, startPoint y: 238, endPoint x: 679, endPoint y: 332, distance: 152.3
click at [679, 332] on div "Your name Tell [PERSON_NAME] why this opportunity could be a good fit Hi [PERSO…" at bounding box center [676, 258] width 277 height 222
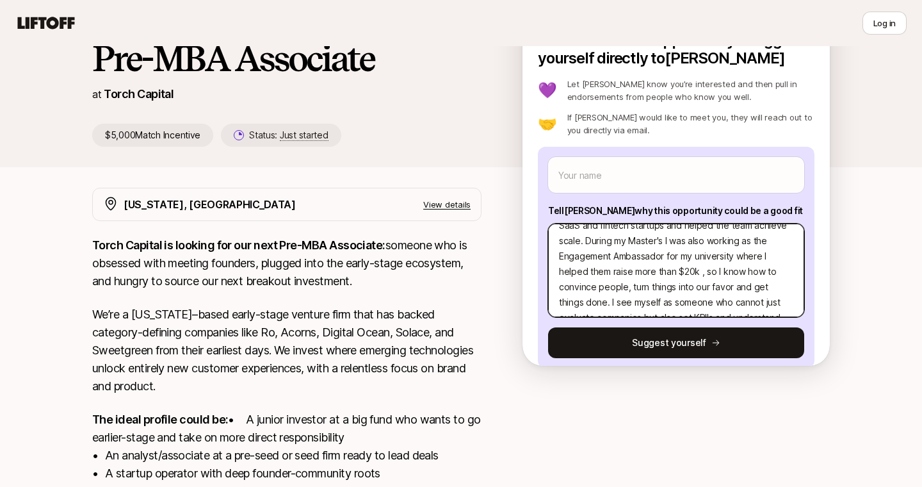
scroll to position [54, 0]
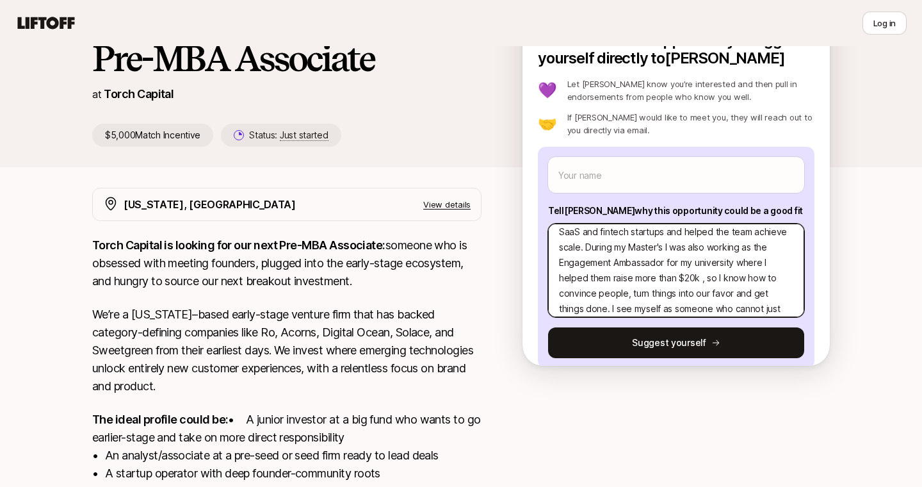
click at [712, 270] on textarea "Hi [PERSON_NAME], Recently graduated with my Master's in Data Science with a fo…" at bounding box center [676, 271] width 256 height 94
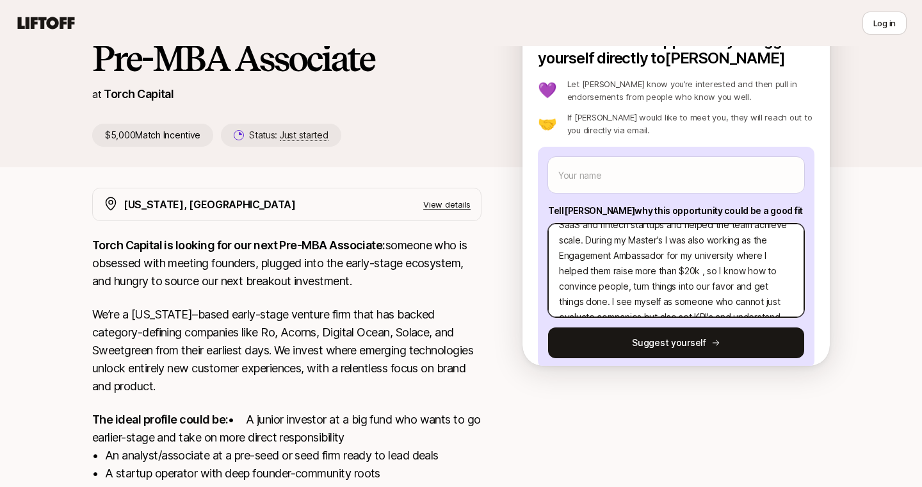
click at [640, 288] on textarea "Hi [PERSON_NAME], Recently graduated with my Master's in Data Science with a fo…" at bounding box center [676, 271] width 256 height 94
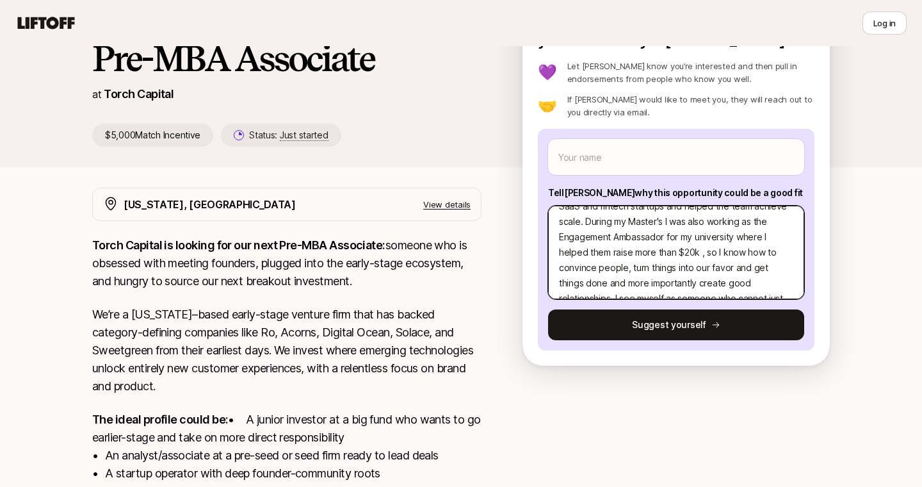
scroll to position [92, 0]
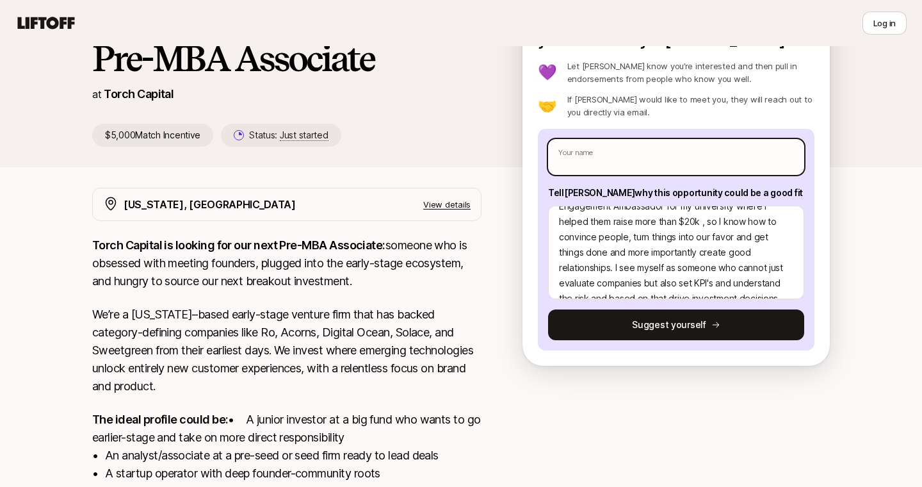
click at [608, 153] on input "text" at bounding box center [676, 157] width 256 height 36
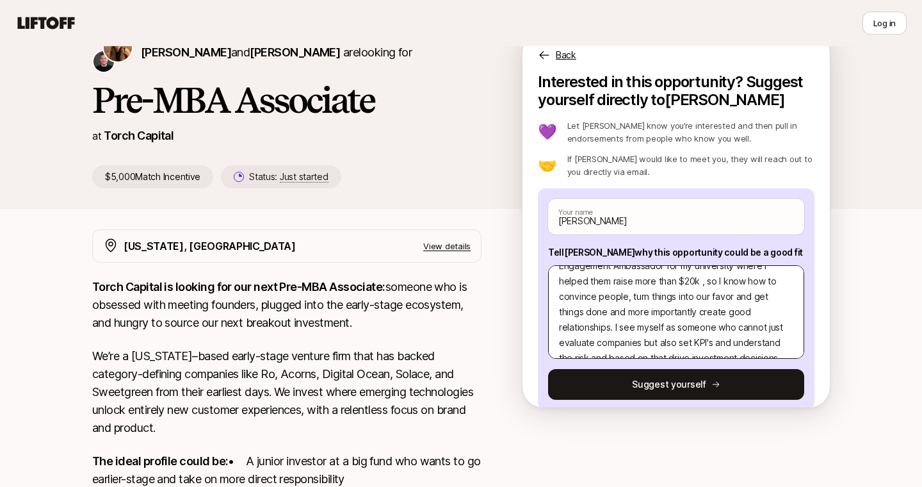
drag, startPoint x: 728, startPoint y: 384, endPoint x: 767, endPoint y: 332, distance: 65.5
click at [759, 332] on div "[PERSON_NAME] Your name Tell [PERSON_NAME] why this opportunity could be a good…" at bounding box center [676, 299] width 277 height 222
click at [781, 333] on textarea "Hi [PERSON_NAME], Recently graduated with my Master's in Data Science with a fo…" at bounding box center [676, 312] width 256 height 94
click at [781, 339] on textarea "Hi [PERSON_NAME], Recently graduated with my Master's in Data Science with a fo…" at bounding box center [676, 312] width 256 height 94
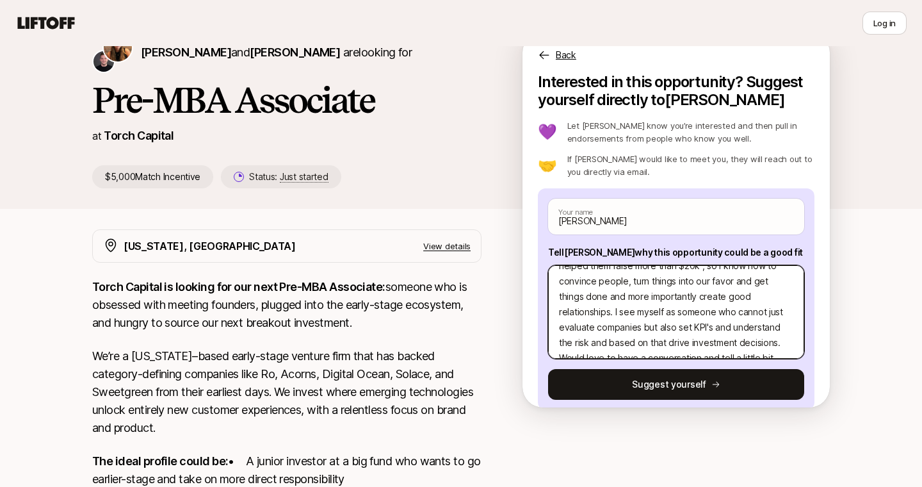
scroll to position [123, 0]
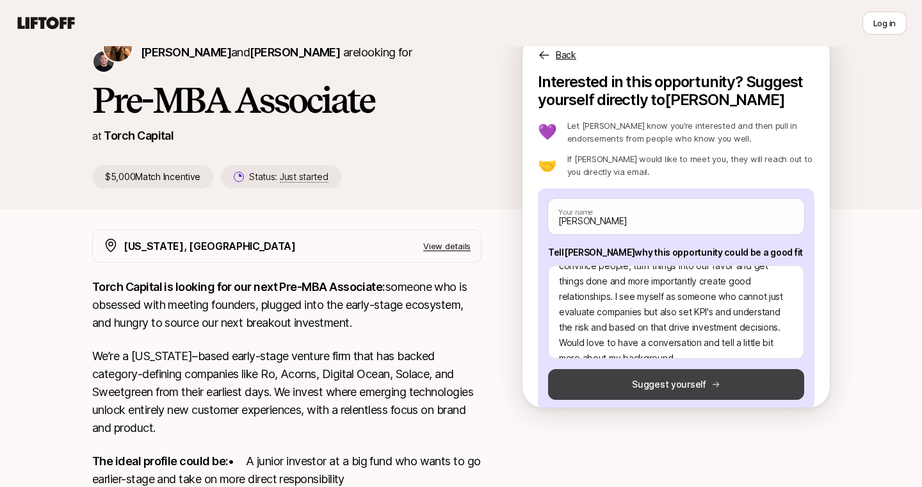
click at [760, 380] on button "Suggest yourself" at bounding box center [676, 384] width 256 height 31
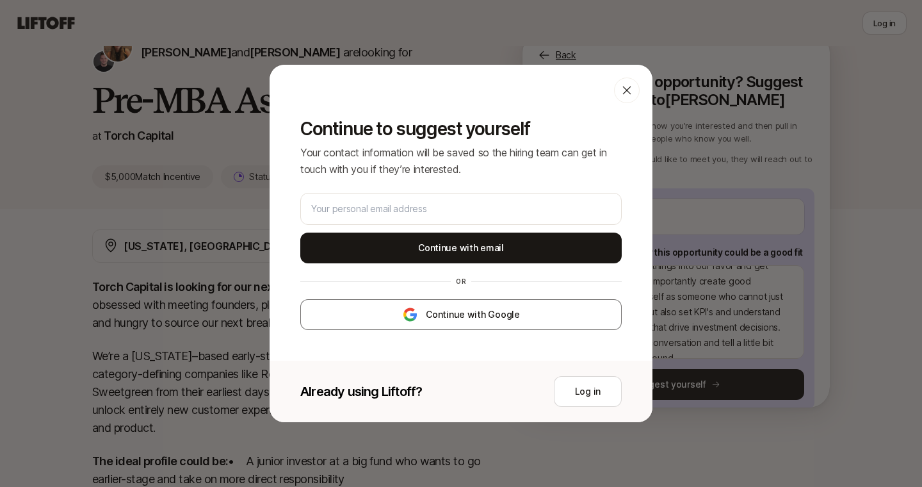
click at [622, 90] on icon at bounding box center [627, 90] width 13 height 13
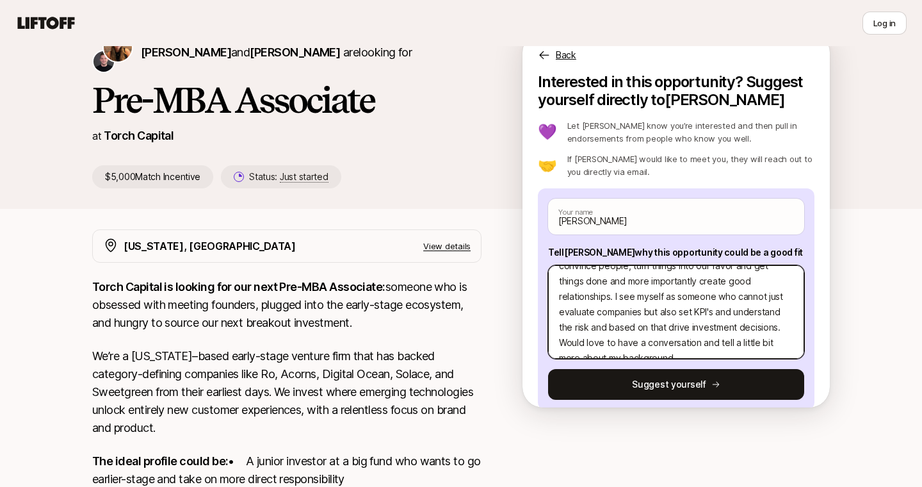
drag, startPoint x: 558, startPoint y: 281, endPoint x: 653, endPoint y: 356, distance: 120.8
click at [653, 356] on textarea "Hi [PERSON_NAME], Recently graduated with my Master's in Data Science with a fo…" at bounding box center [676, 312] width 256 height 94
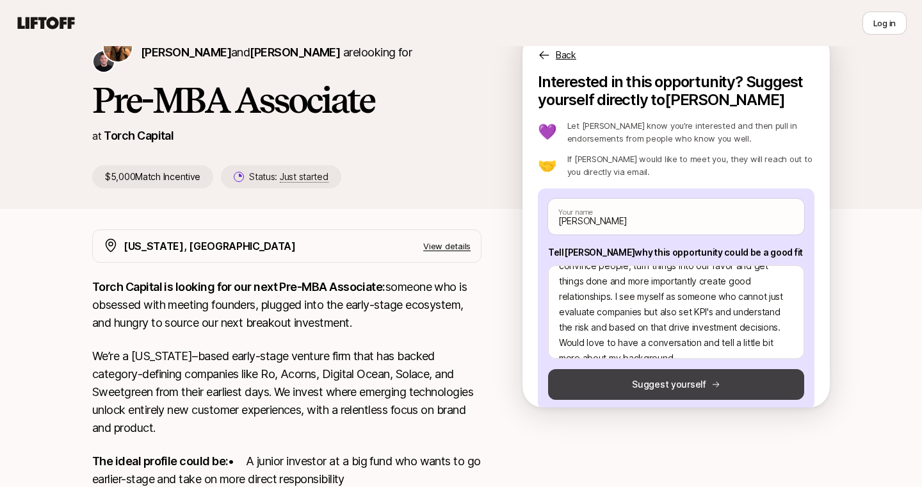
click at [656, 384] on button "Suggest yourself" at bounding box center [676, 384] width 256 height 31
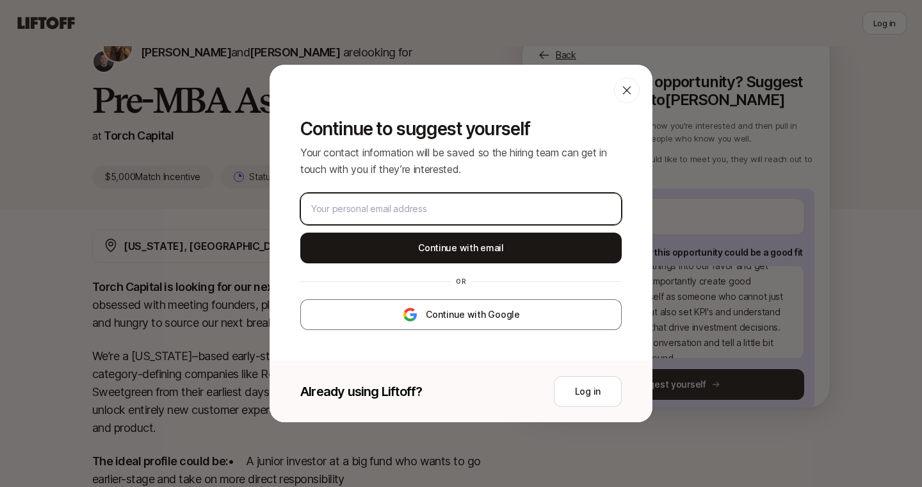
click at [413, 212] on input "email" at bounding box center [461, 208] width 300 height 15
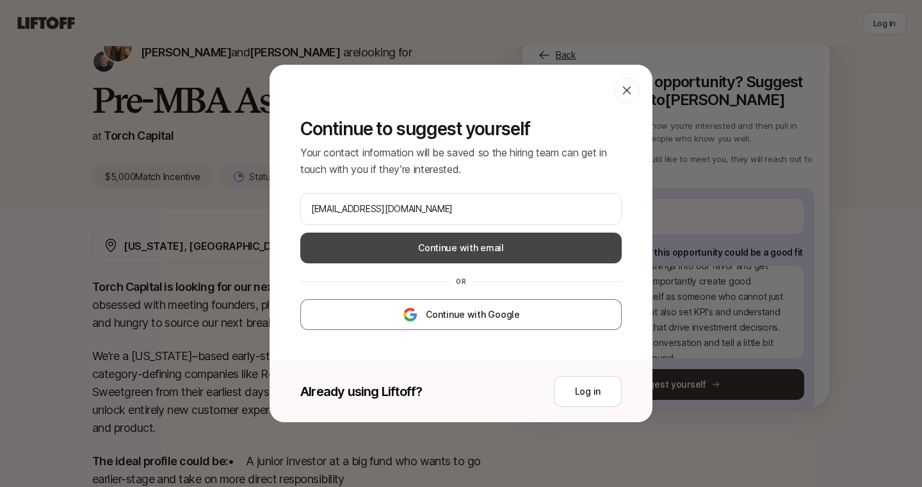
click at [523, 256] on button "Continue with email" at bounding box center [460, 247] width 321 height 31
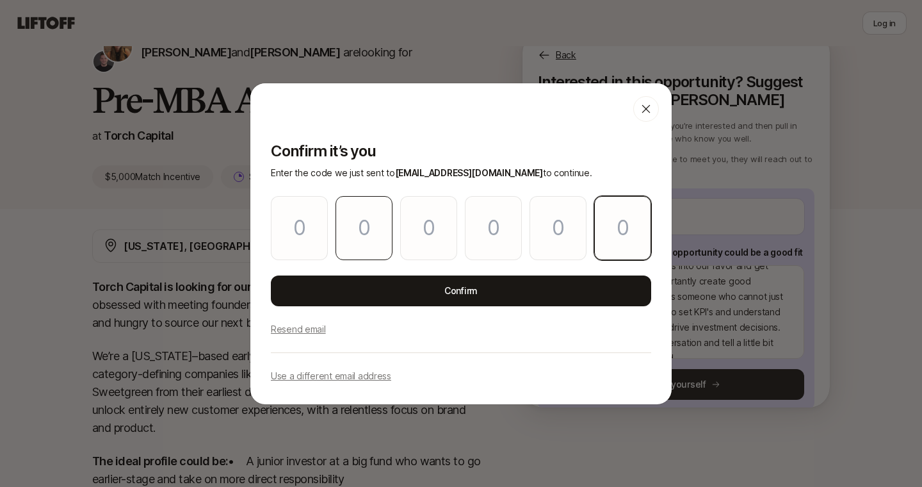
paste input "5"
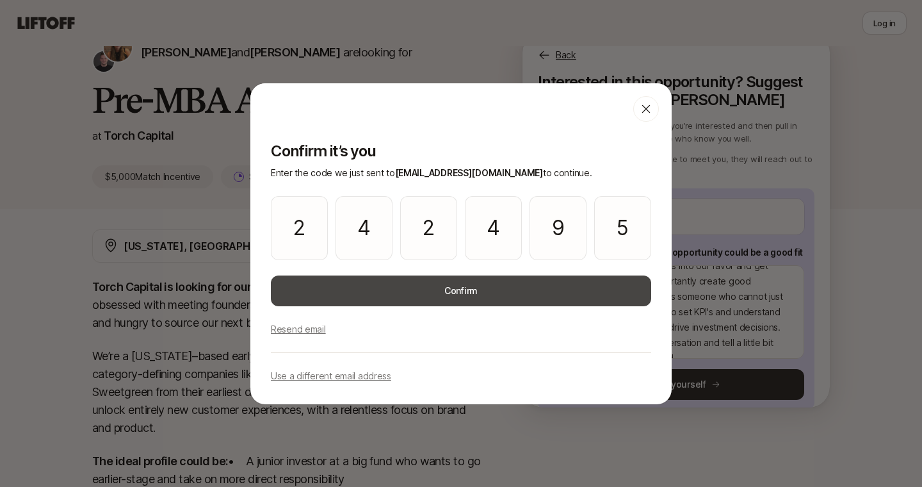
click at [360, 284] on button "Confirm" at bounding box center [461, 290] width 380 height 31
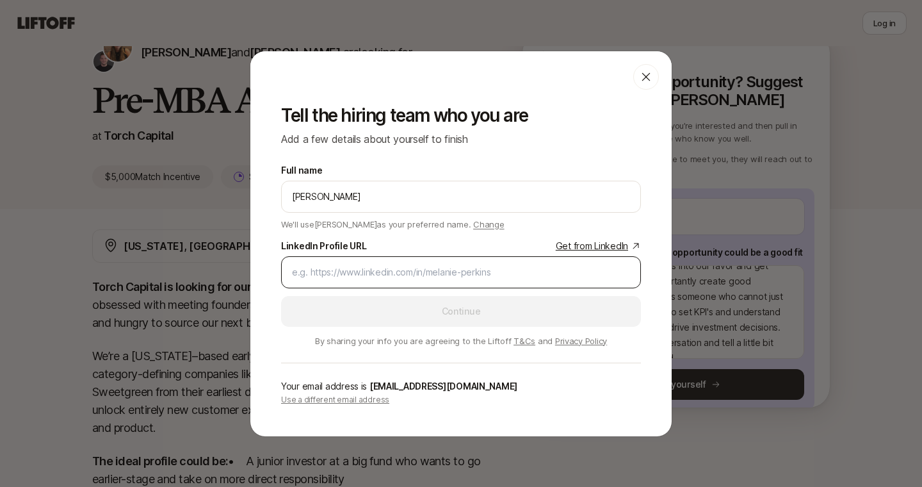
click at [369, 273] on input "LinkedIn Profile URL Get from LinkedIn" at bounding box center [461, 271] width 338 height 15
click at [505, 273] on input "LinkedIn Profile URL Get from LinkedIn" at bounding box center [461, 271] width 338 height 15
paste input "[URL][DOMAIN_NAME][PERSON_NAME]"
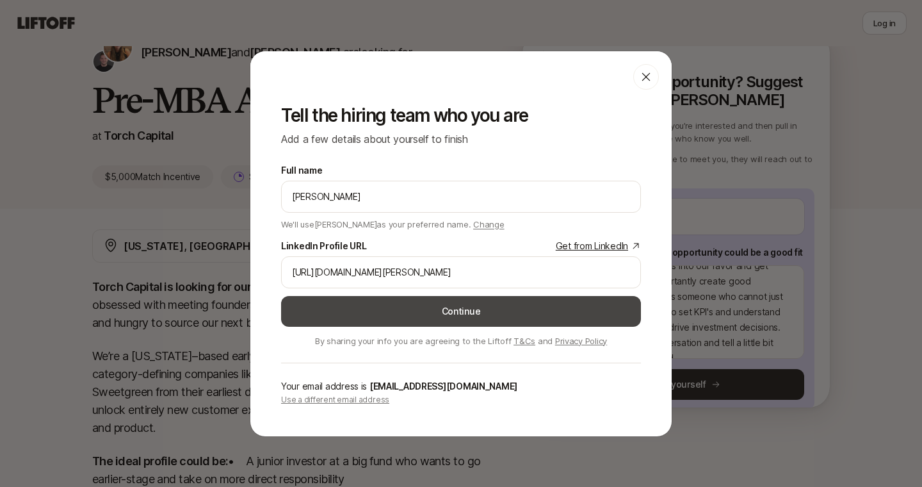
click at [473, 313] on button "Continue" at bounding box center [461, 311] width 360 height 31
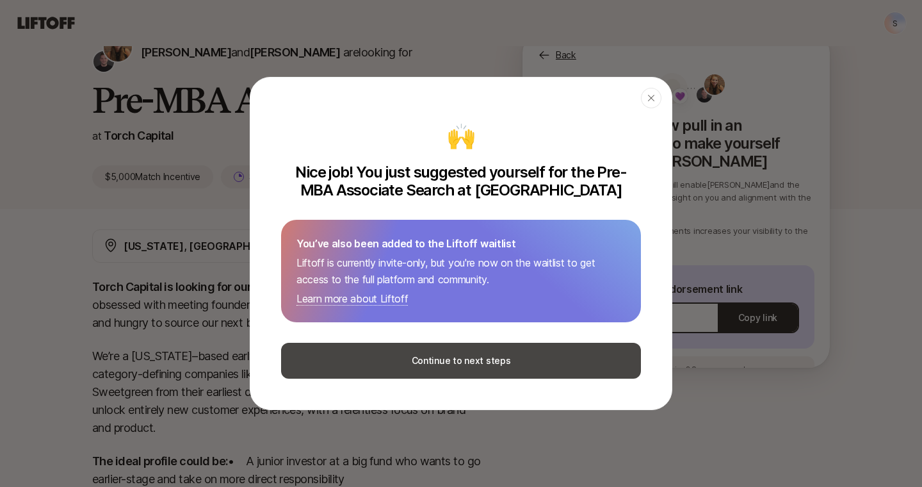
click at [516, 368] on button "Continue to next steps" at bounding box center [461, 361] width 360 height 36
